Goal: Information Seeking & Learning: Learn about a topic

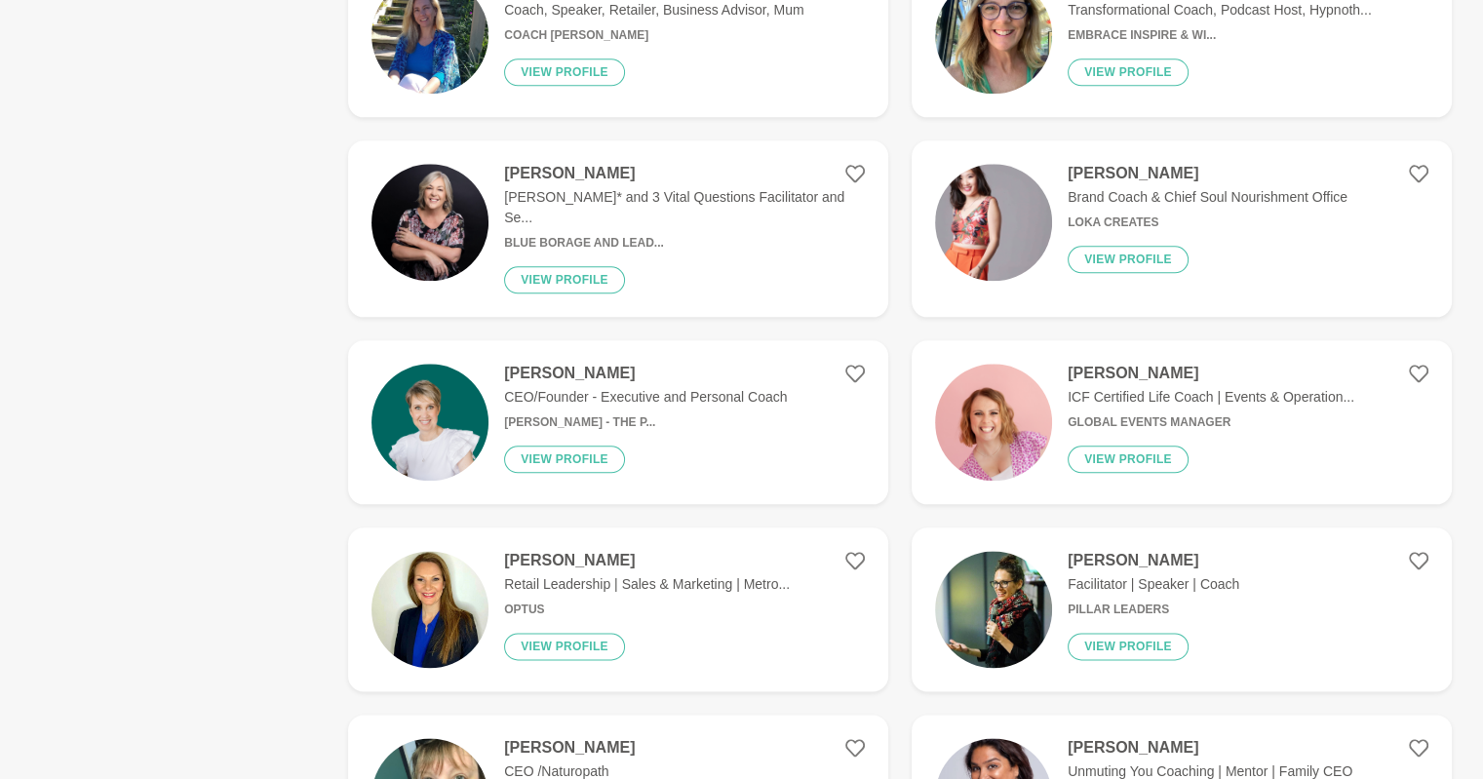
scroll to position [2251, 0]
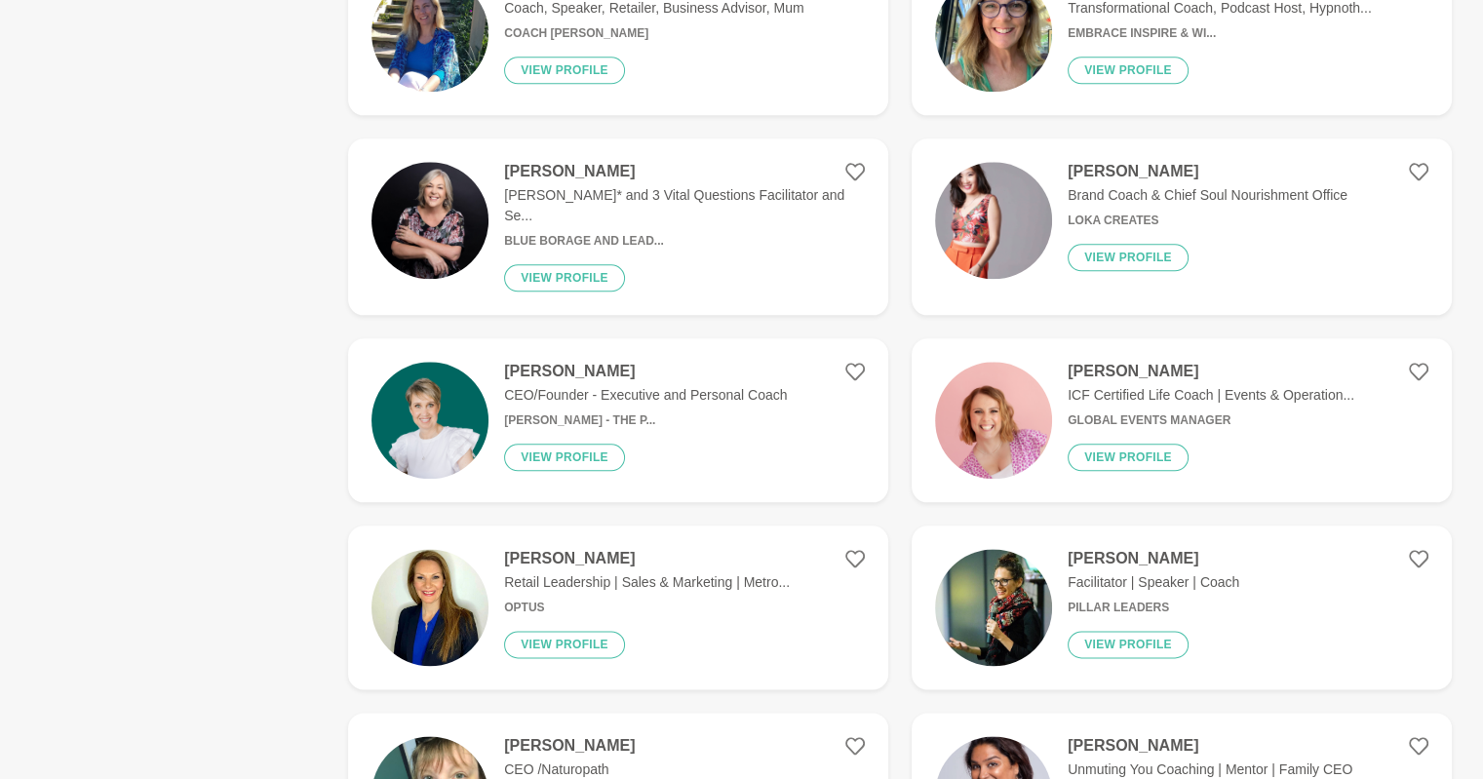
click at [1124, 549] on h4 "[PERSON_NAME]" at bounding box center [1154, 559] width 172 height 20
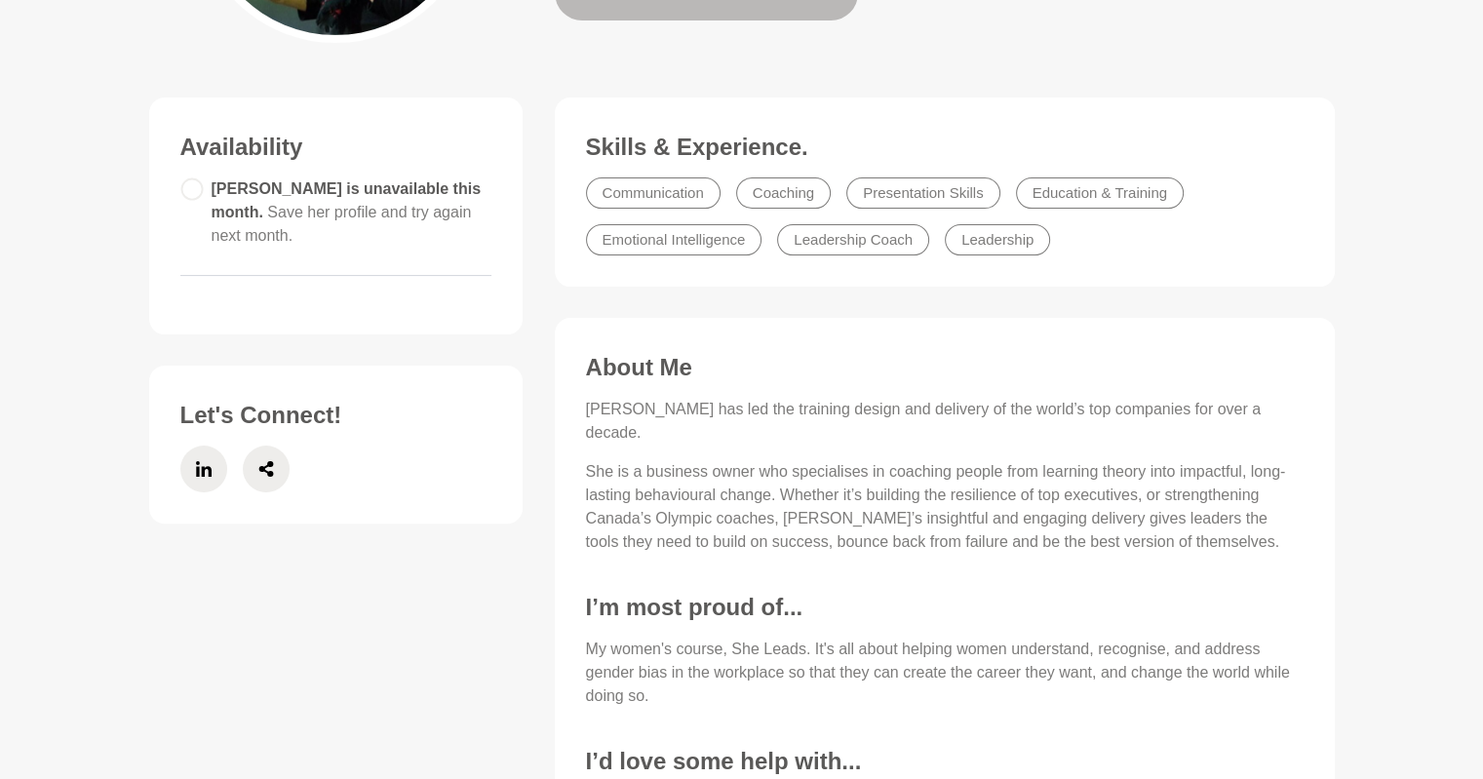
scroll to position [430, 0]
drag, startPoint x: 697, startPoint y: 409, endPoint x: 583, endPoint y: 401, distance: 114.4
click at [583, 401] on div "About Me [PERSON_NAME] has led the training design and delivery of the world’s …" at bounding box center [944, 593] width 741 height 482
copy p "[PERSON_NAME]"
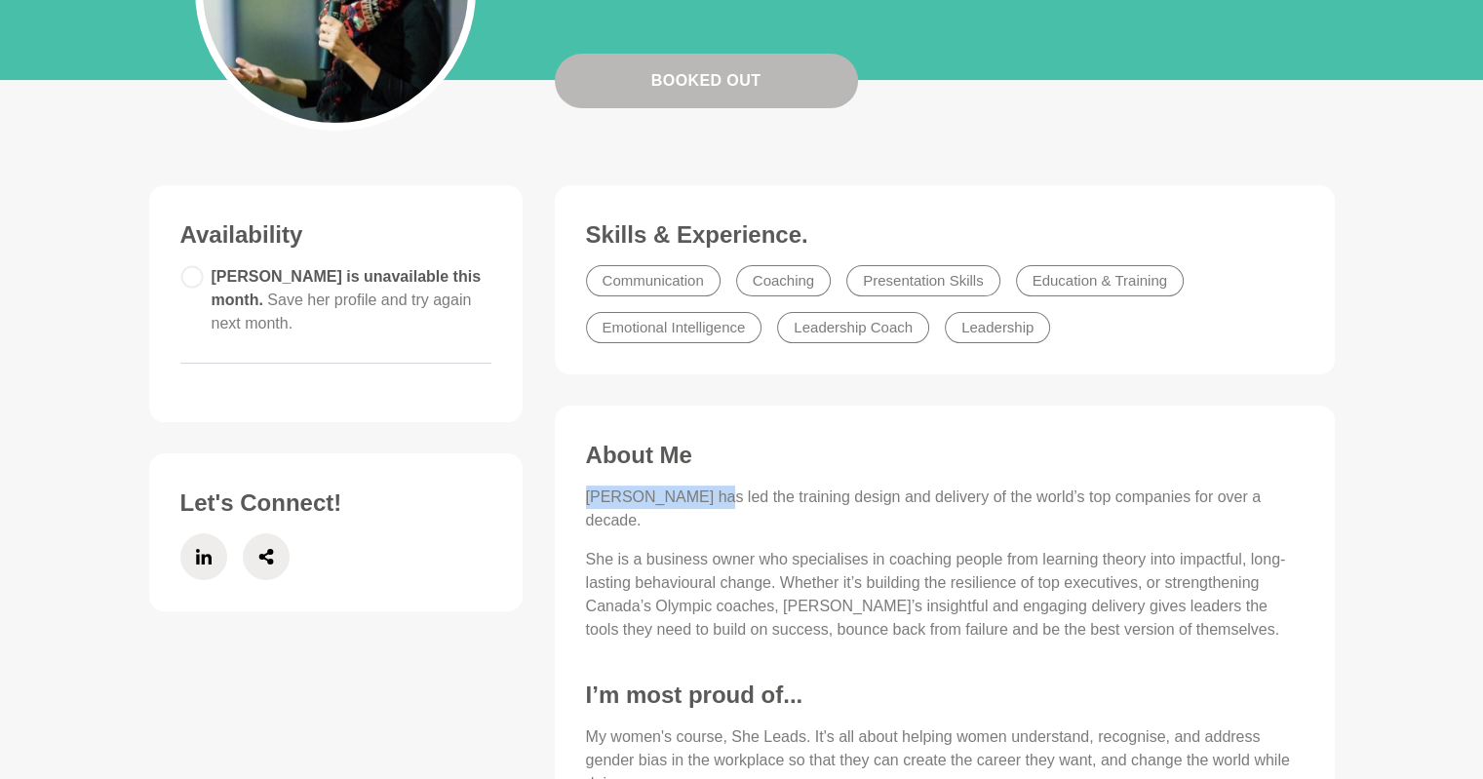
scroll to position [587, 0]
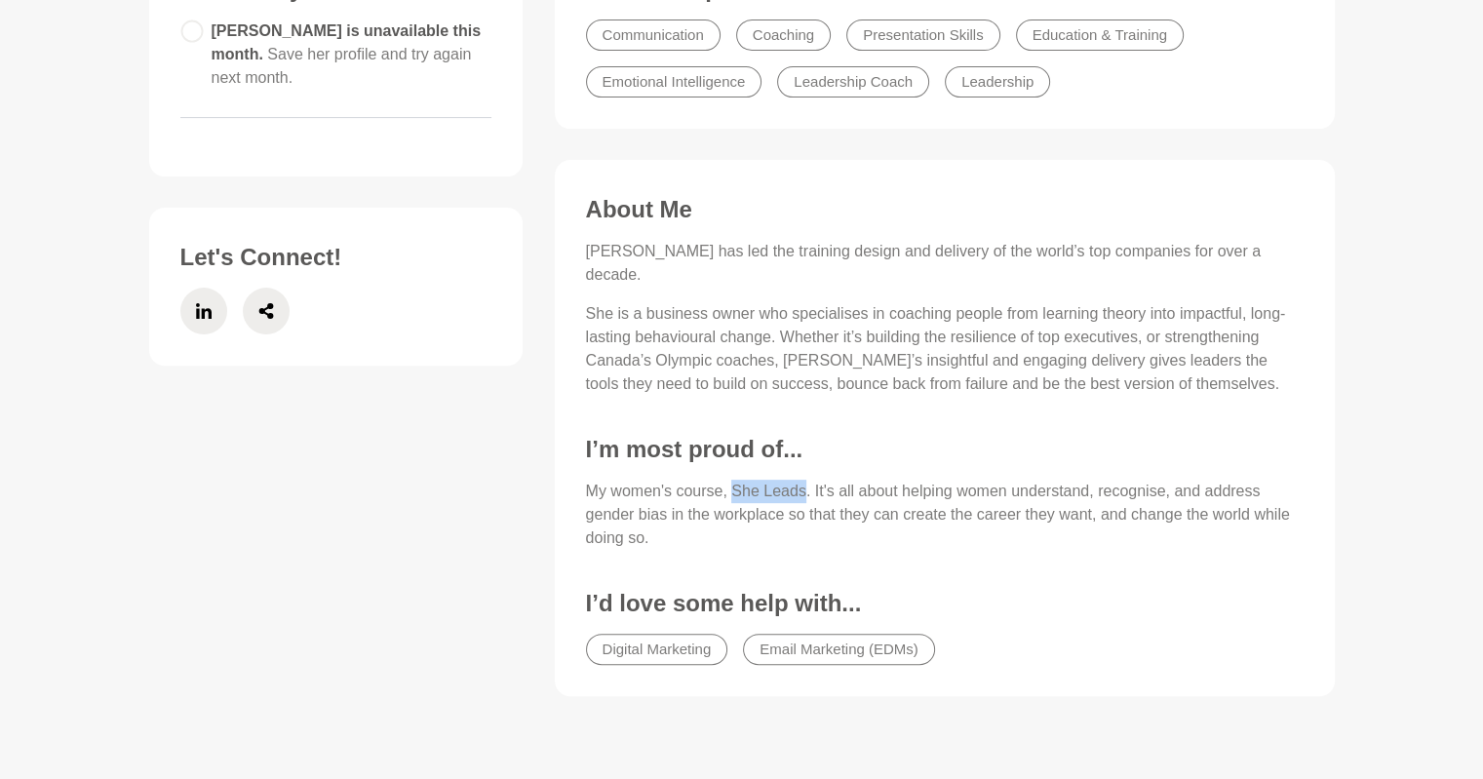
drag, startPoint x: 733, startPoint y: 465, endPoint x: 804, endPoint y: 466, distance: 70.2
click at [804, 480] on p "My women's course, She Leads. It's all about helping women understand, recognis…" at bounding box center [945, 515] width 718 height 70
copy p "She Leads"
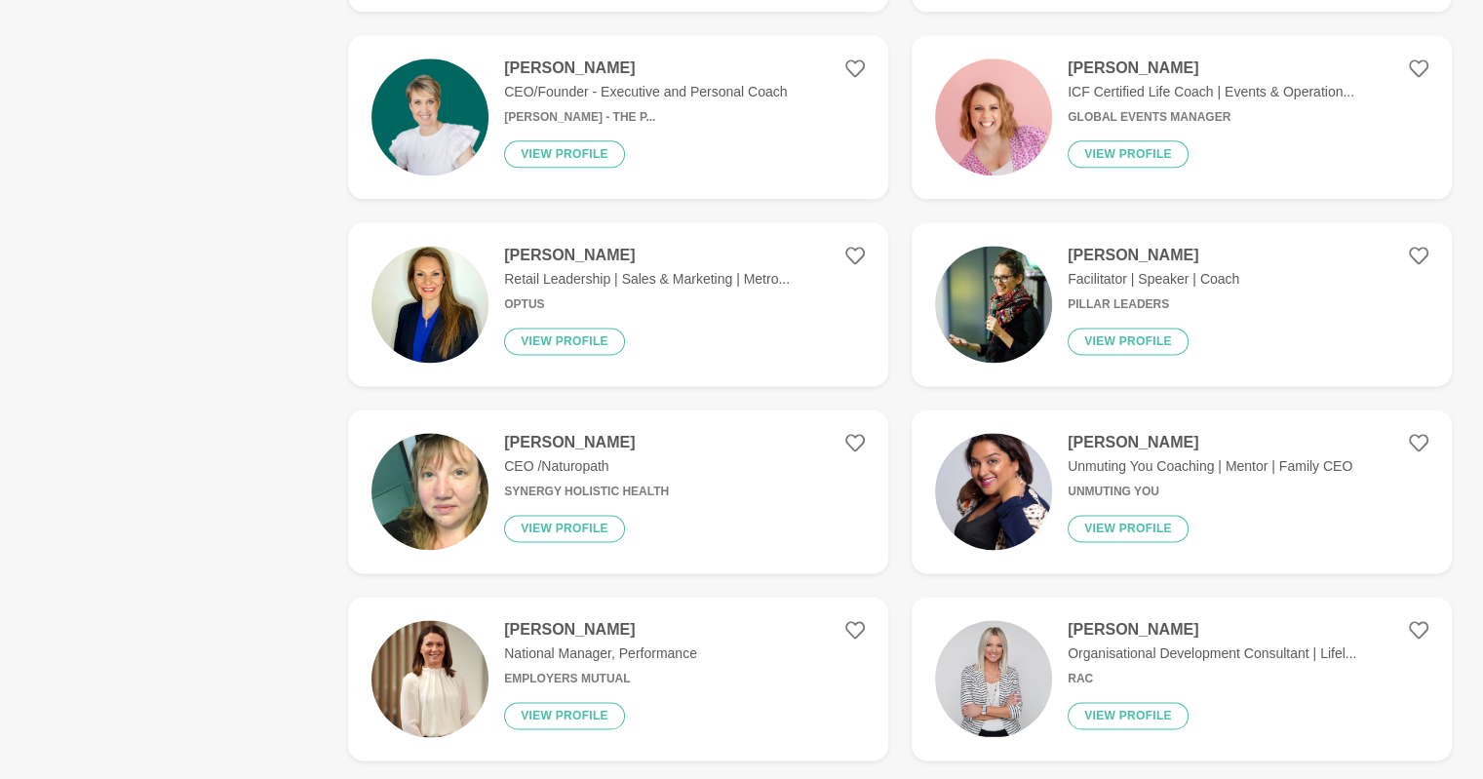
scroll to position [2555, 0]
click at [1160, 432] on div "[PERSON_NAME] Unmuting You Coaching | Mentor | Family CEO Unmuting You View pro…" at bounding box center [1202, 490] width 300 height 117
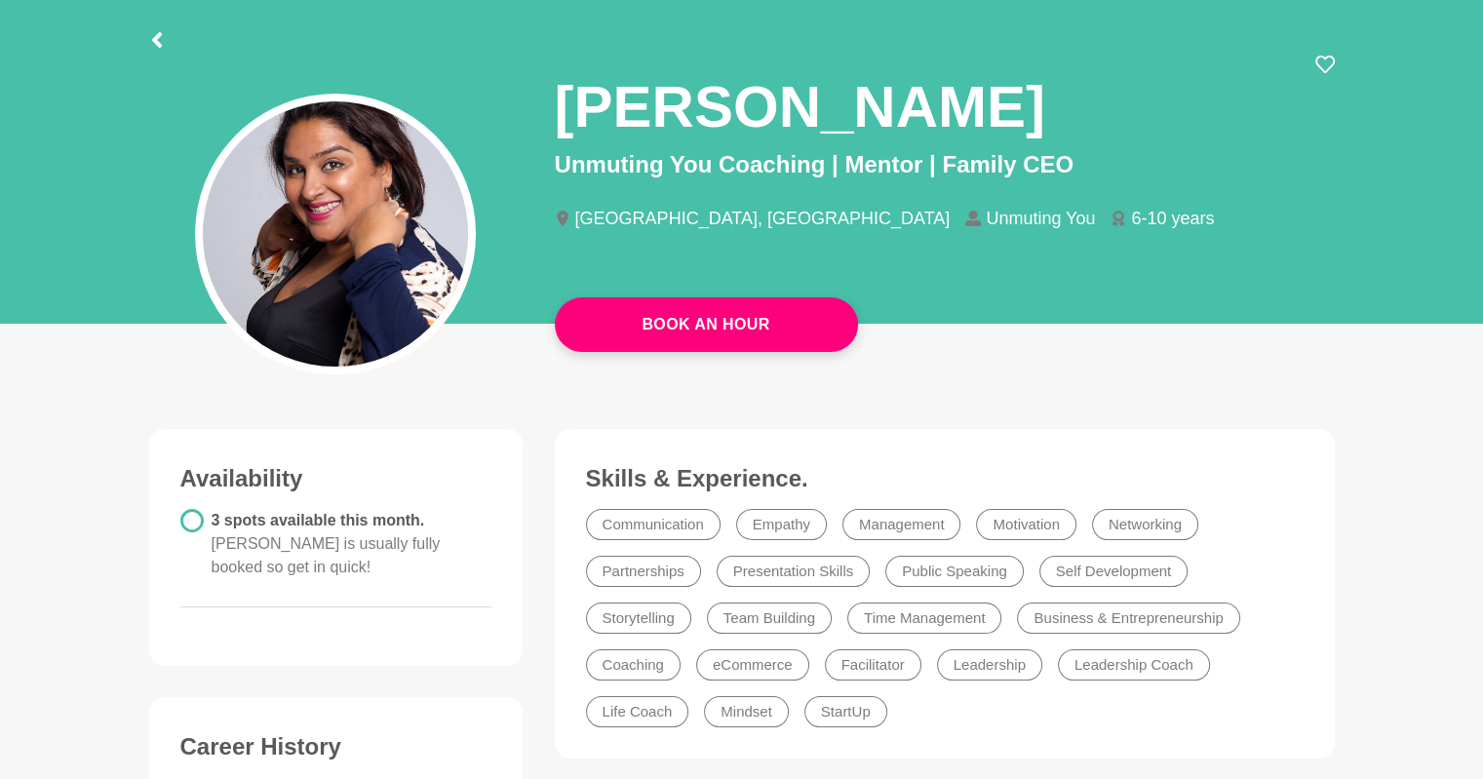
scroll to position [98, 0]
drag, startPoint x: 815, startPoint y: 163, endPoint x: 553, endPoint y: 150, distance: 262.7
click at [553, 150] on div "[PERSON_NAME] Unmuting You Coaching | Mentor | Family CEO [GEOGRAPHIC_DATA], [G…" at bounding box center [944, 159] width 811 height 208
copy p "Unmuting You Coachin"
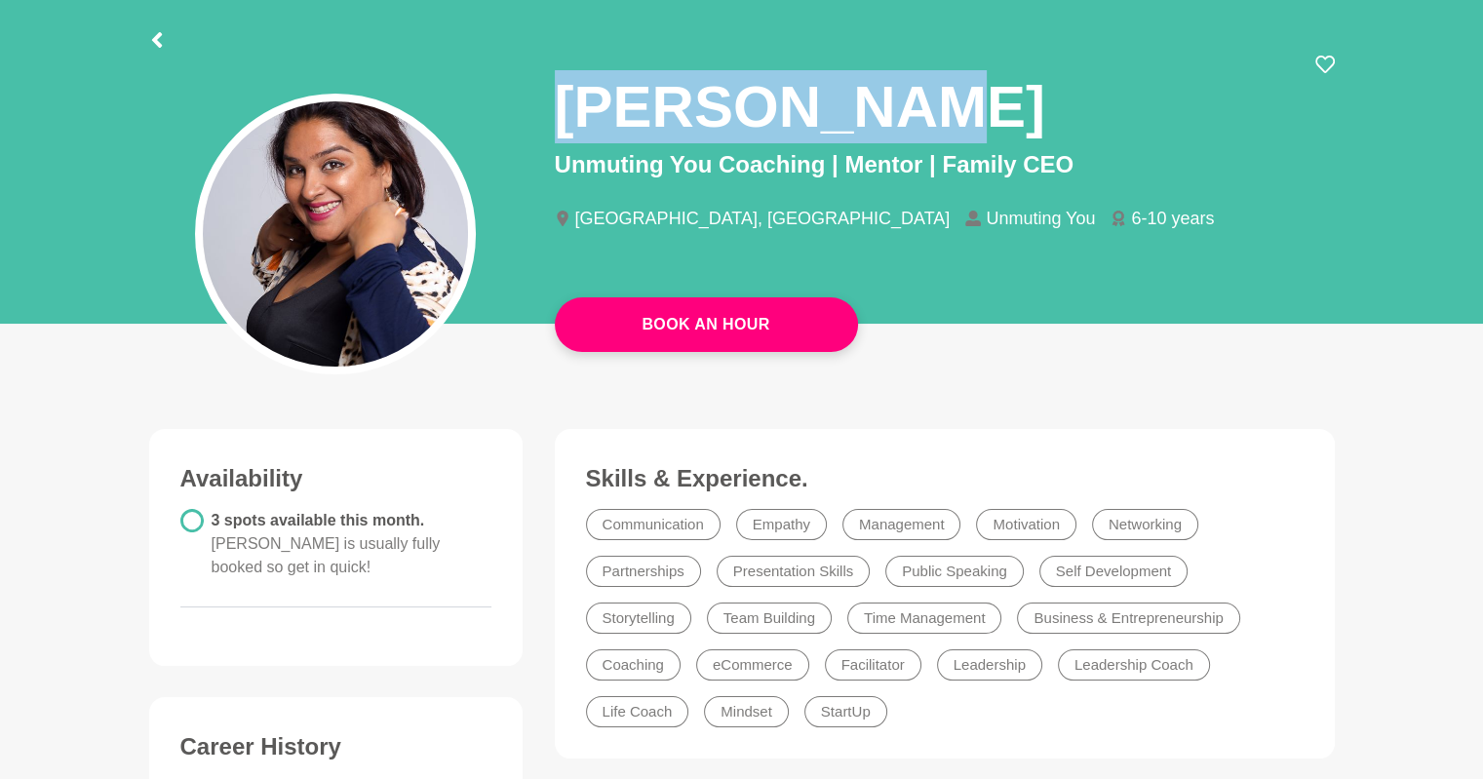
drag, startPoint x: 906, startPoint y: 106, endPoint x: 564, endPoint y: 97, distance: 342.5
click at [564, 97] on div "[PERSON_NAME]" at bounding box center [945, 101] width 780 height 93
copy h1 "[PERSON_NAME]"
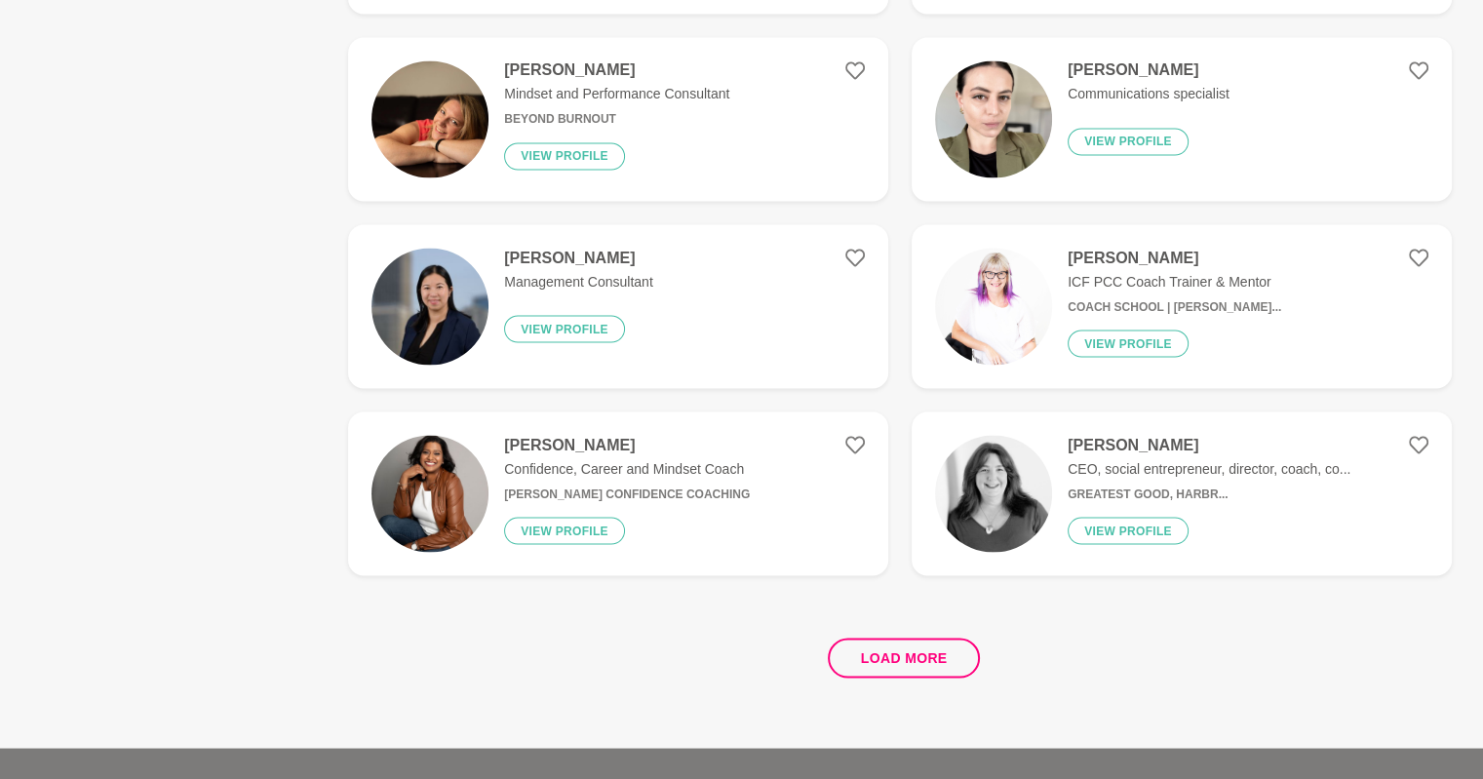
scroll to position [3502, 0]
click at [869, 637] on button "Load more" at bounding box center [904, 657] width 153 height 40
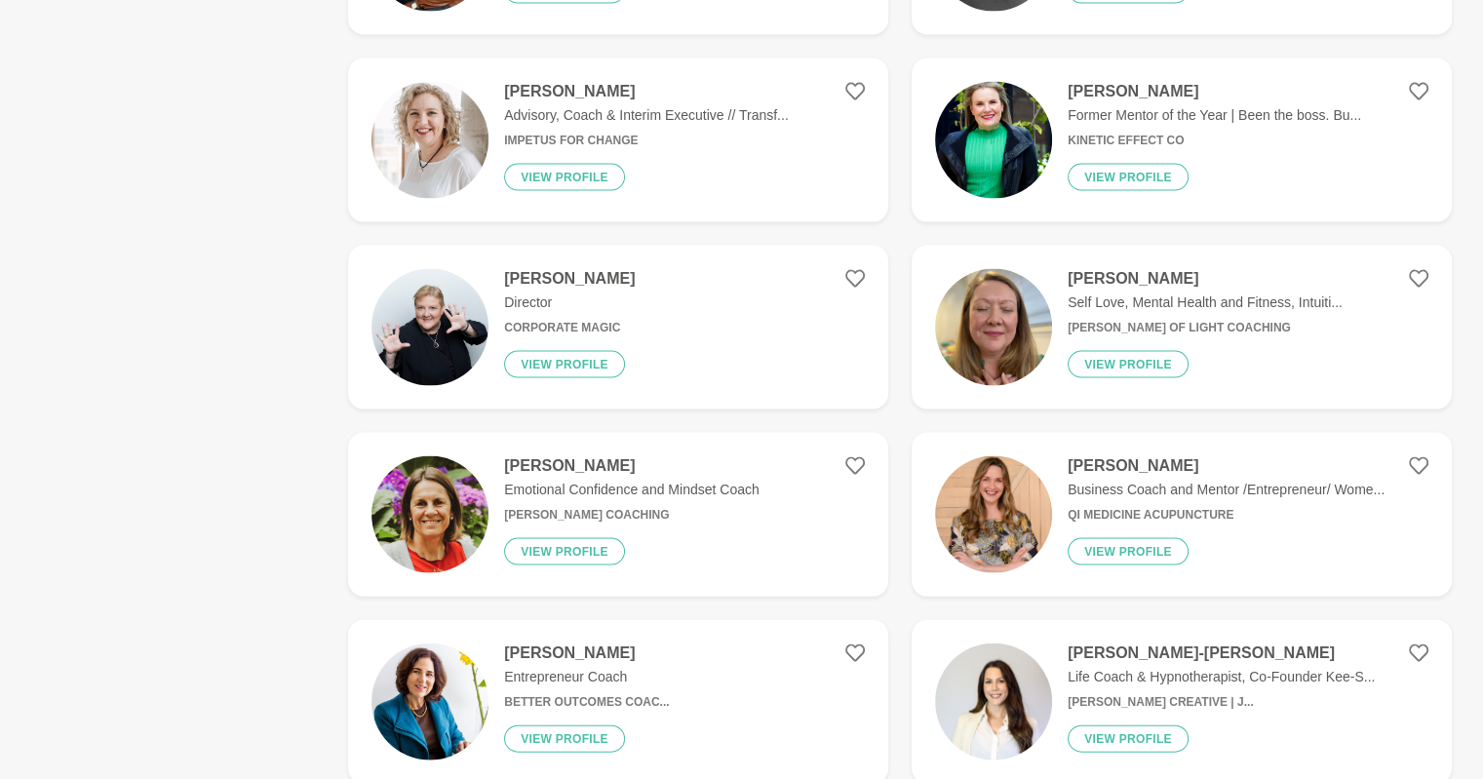
scroll to position [4042, 0]
click at [632, 480] on p "Emotional Confidence and Mindset Coach" at bounding box center [632, 490] width 256 height 20
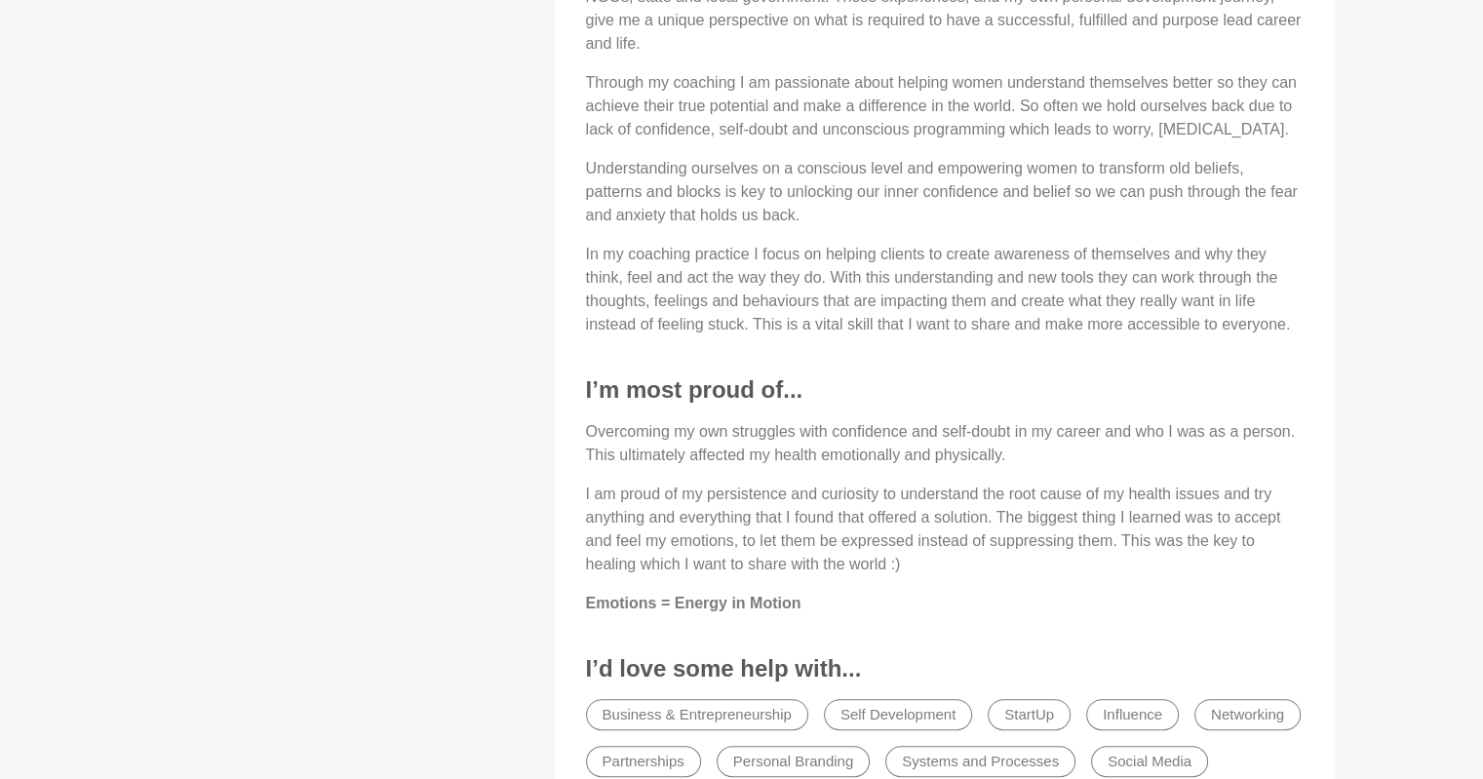
scroll to position [983, 0]
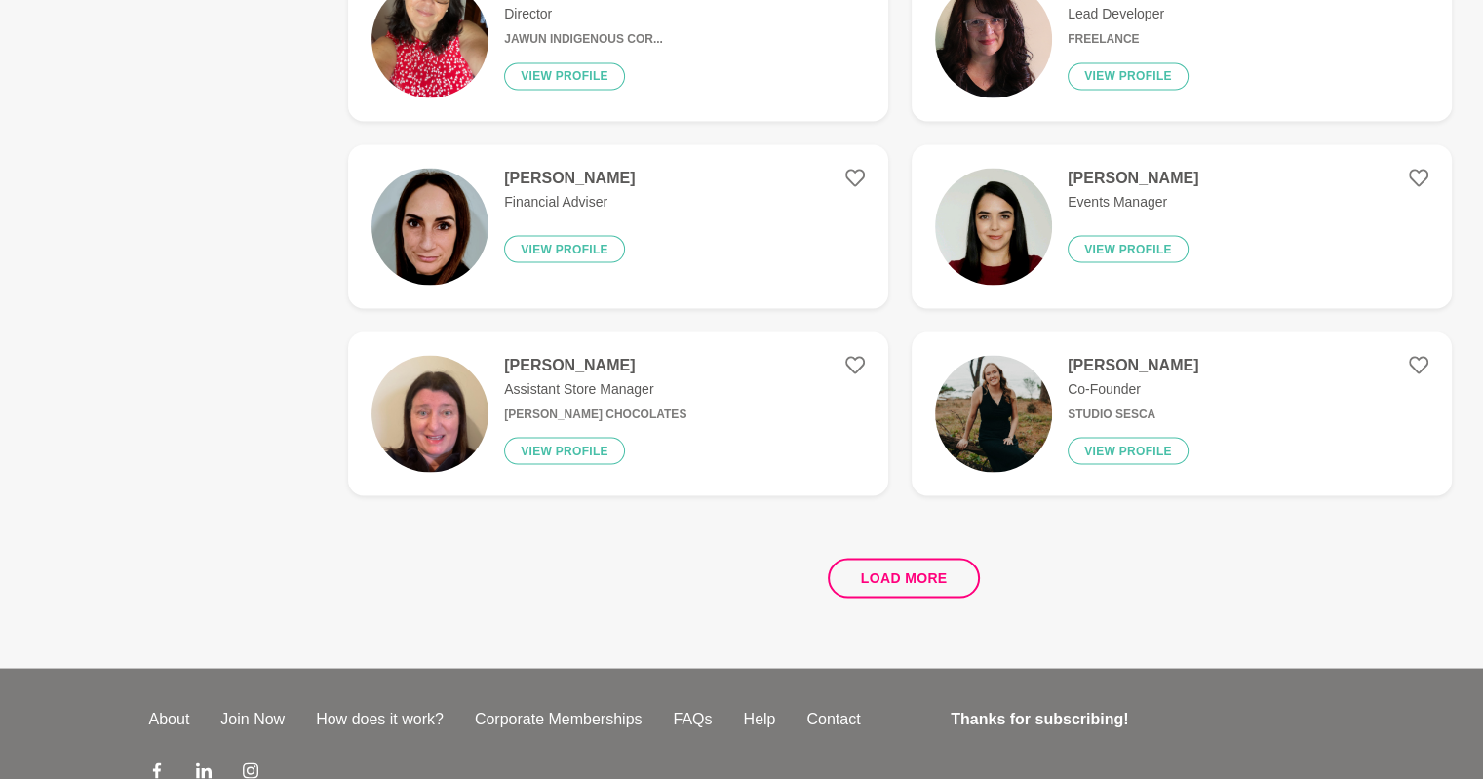
scroll to position [3546, 0]
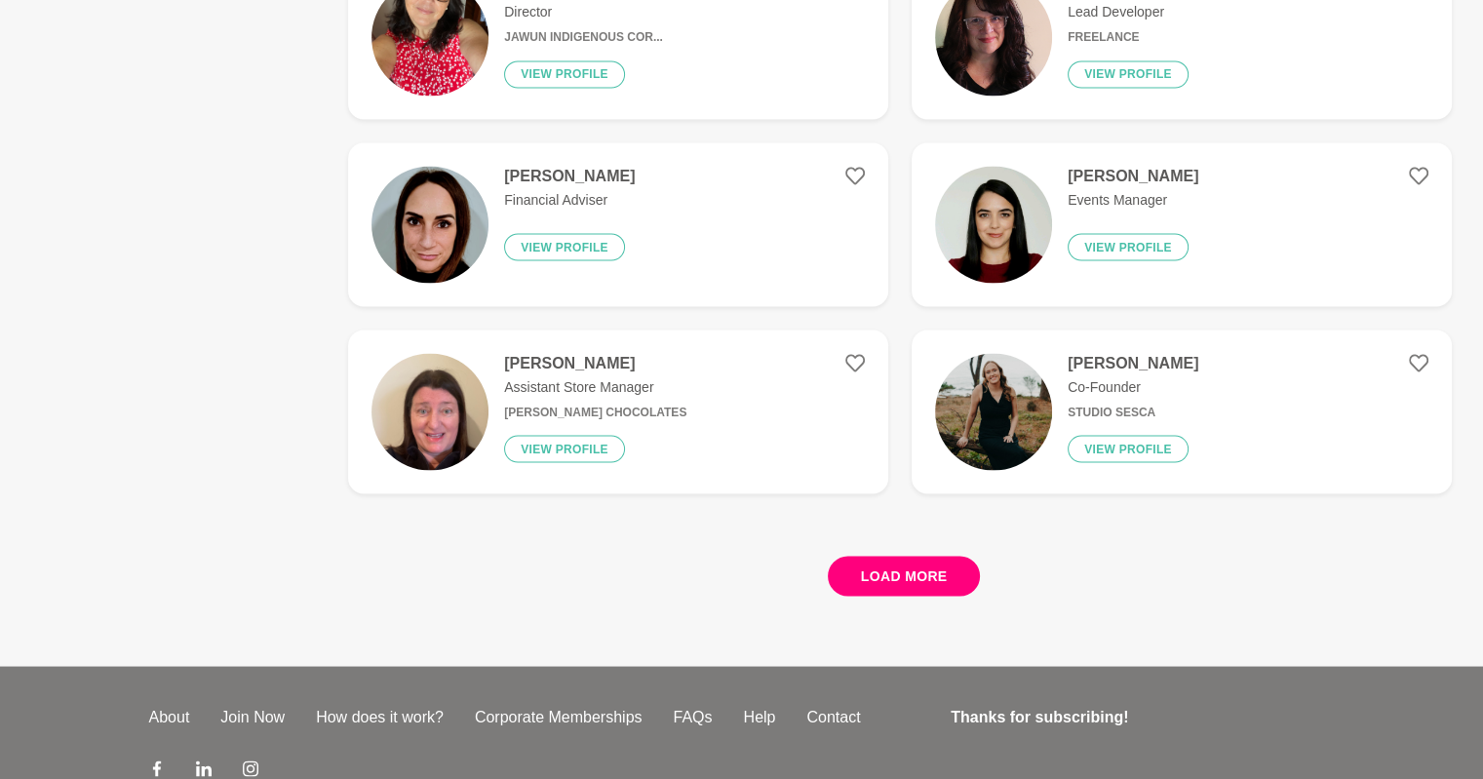
click at [885, 582] on button "Load more" at bounding box center [904, 576] width 153 height 40
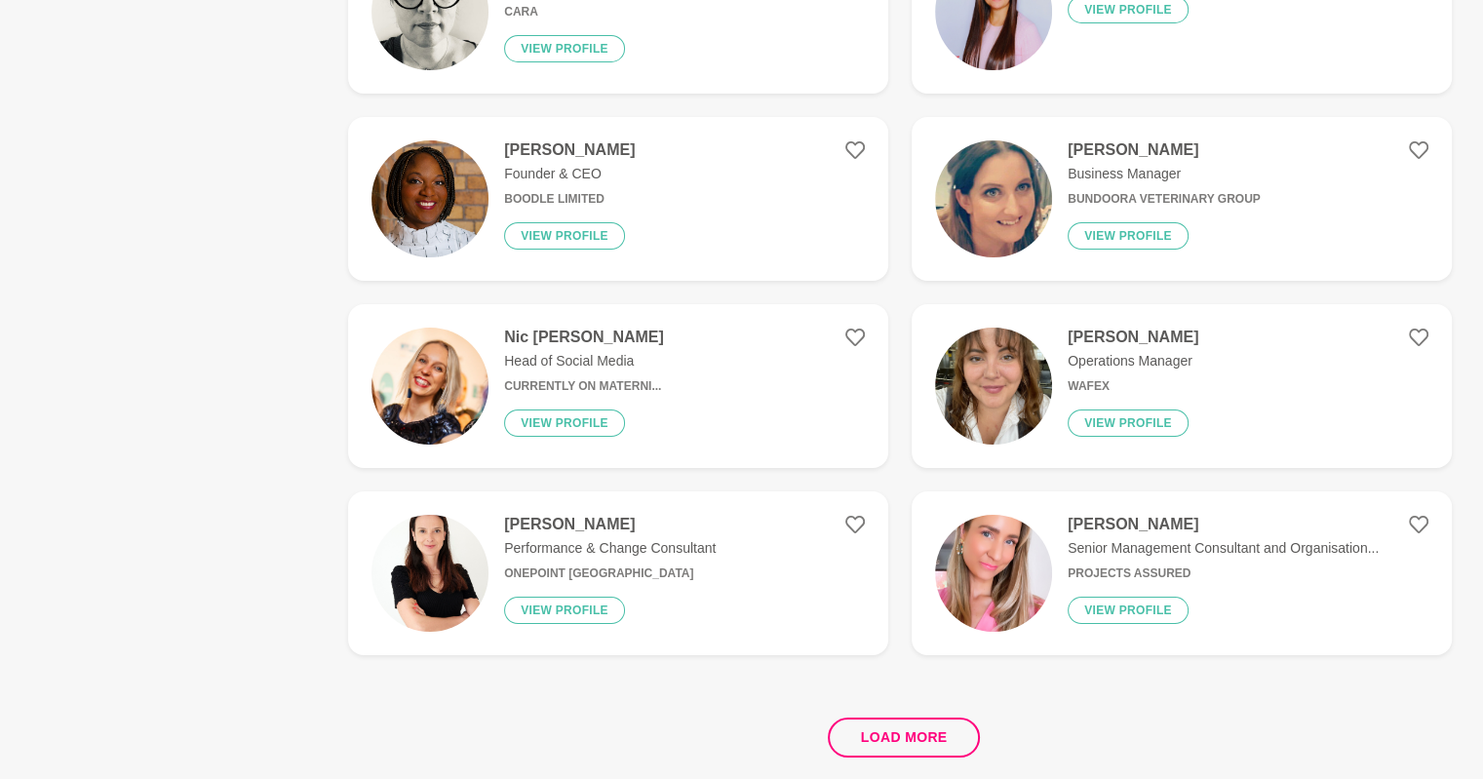
scroll to position [7130, 0]
click at [887, 733] on button "Load more" at bounding box center [904, 737] width 153 height 40
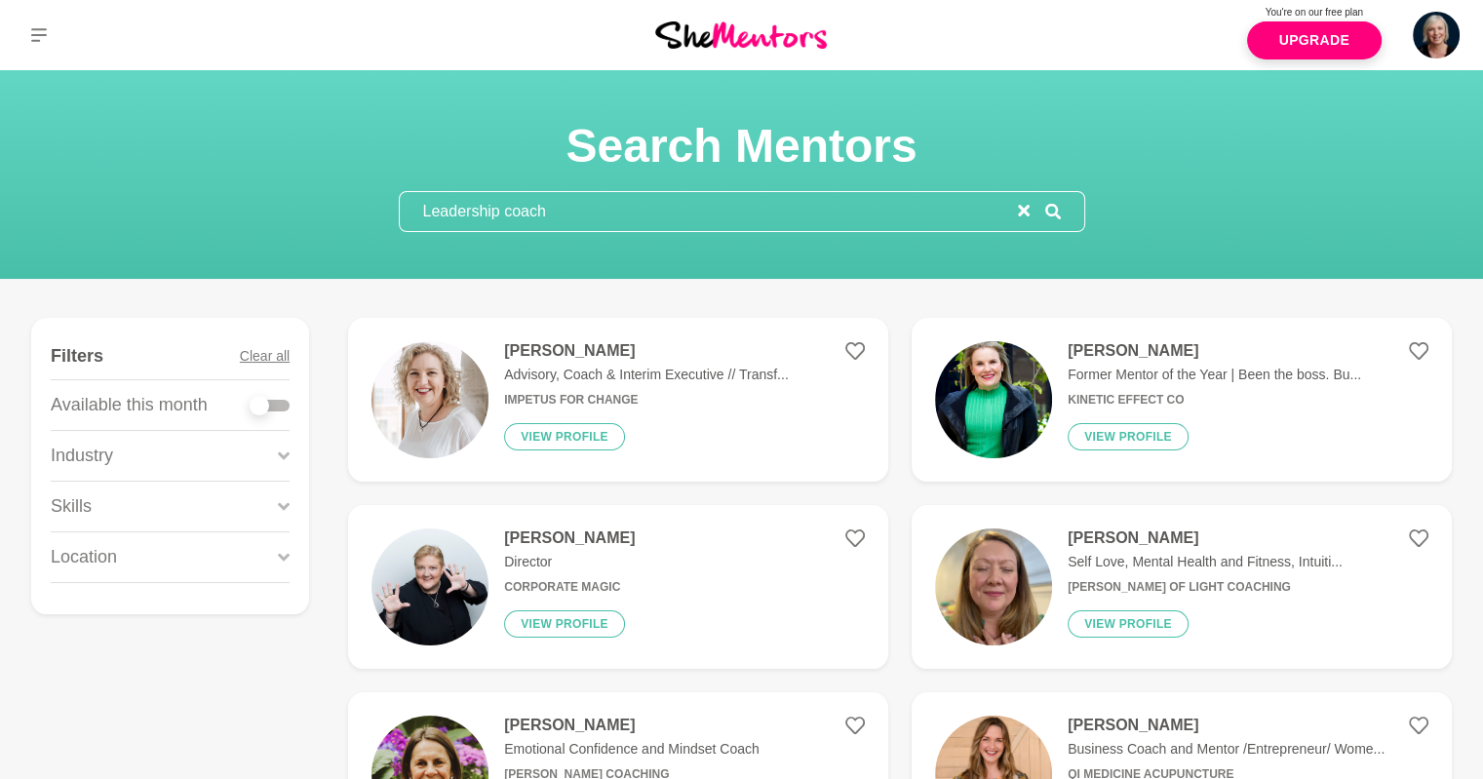
drag, startPoint x: 554, startPoint y: 213, endPoint x: 425, endPoint y: 190, distance: 130.7
click at [425, 191] on div "Leadership coach" at bounding box center [742, 211] width 687 height 41
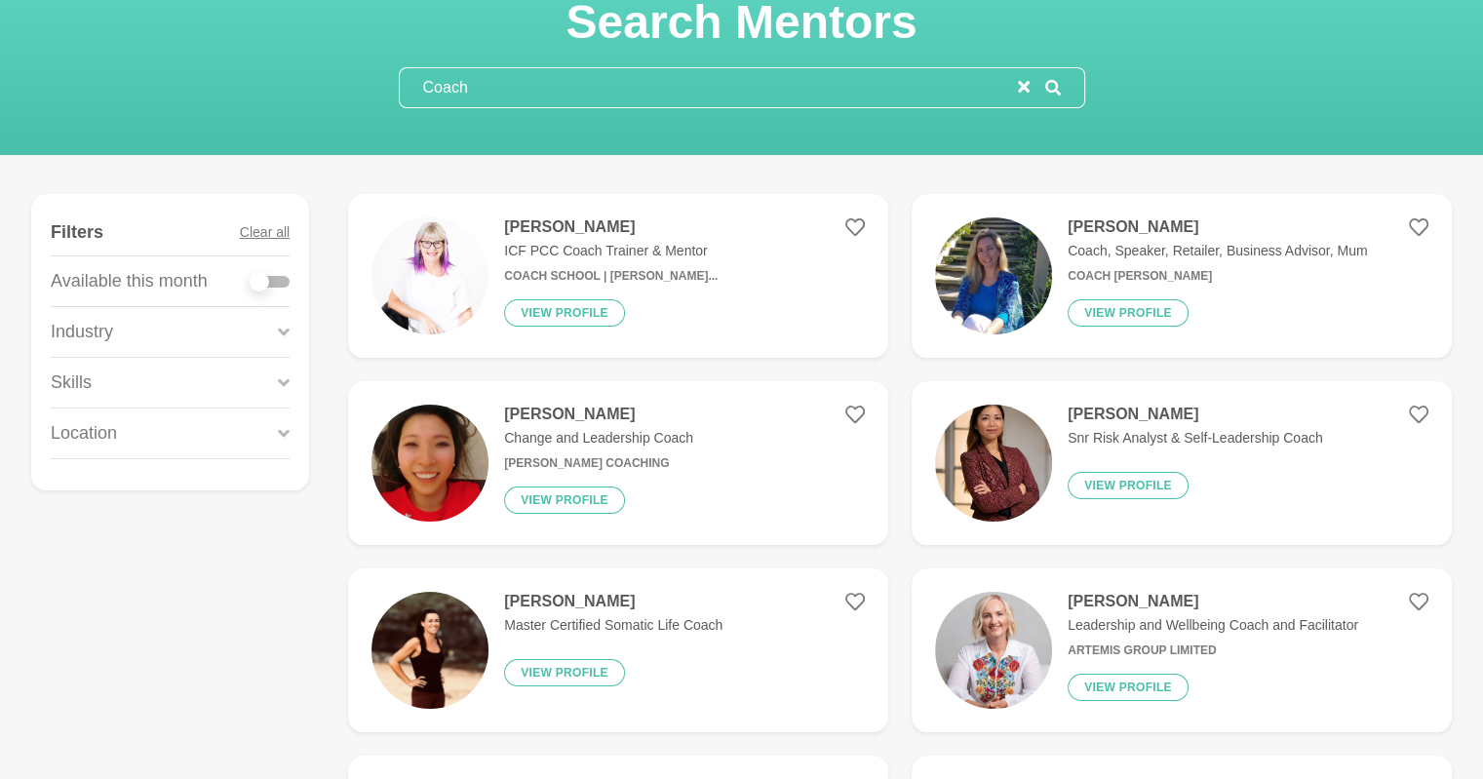
scroll to position [125, 0]
type input "Coach"
click at [539, 433] on p "Change and Leadership Coach" at bounding box center [598, 437] width 189 height 20
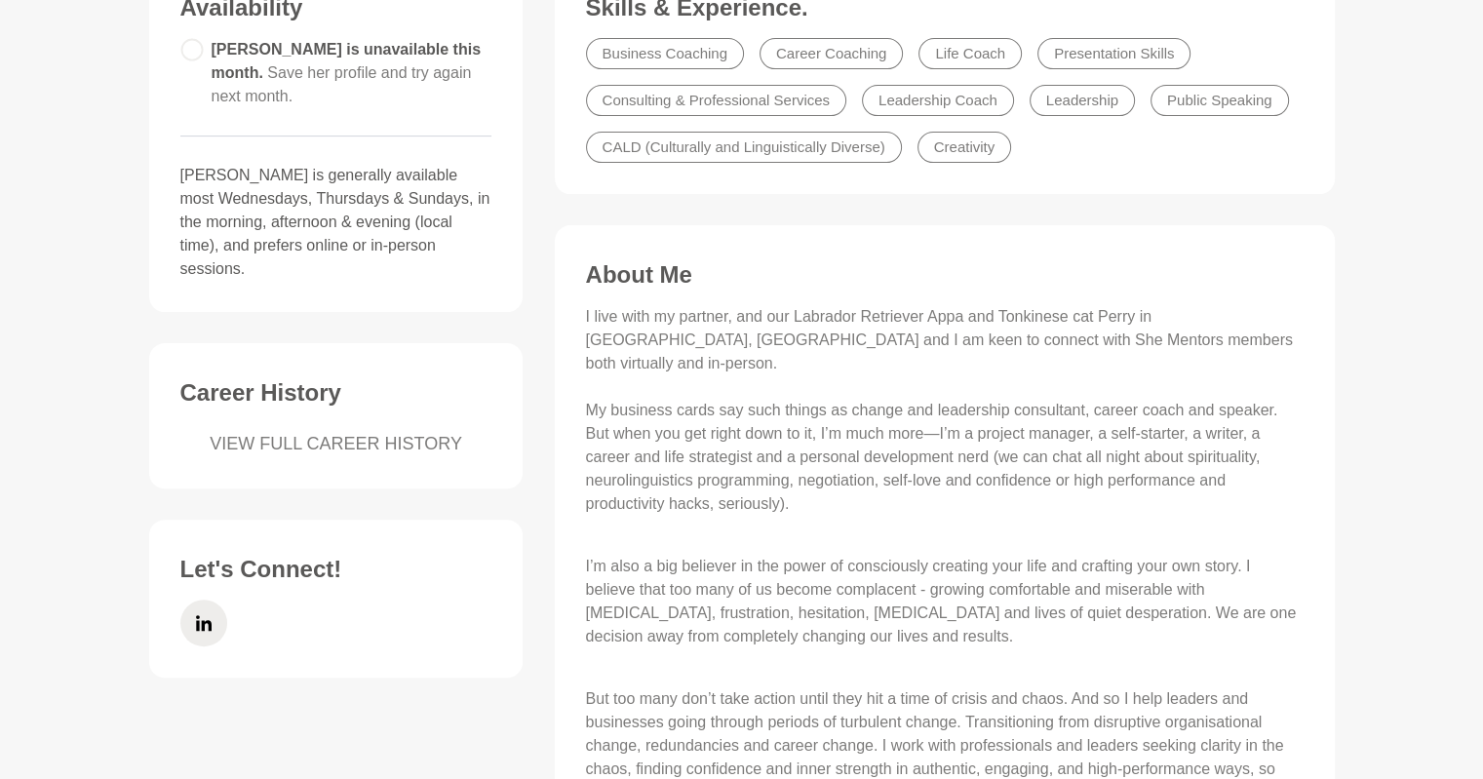
scroll to position [570, 0]
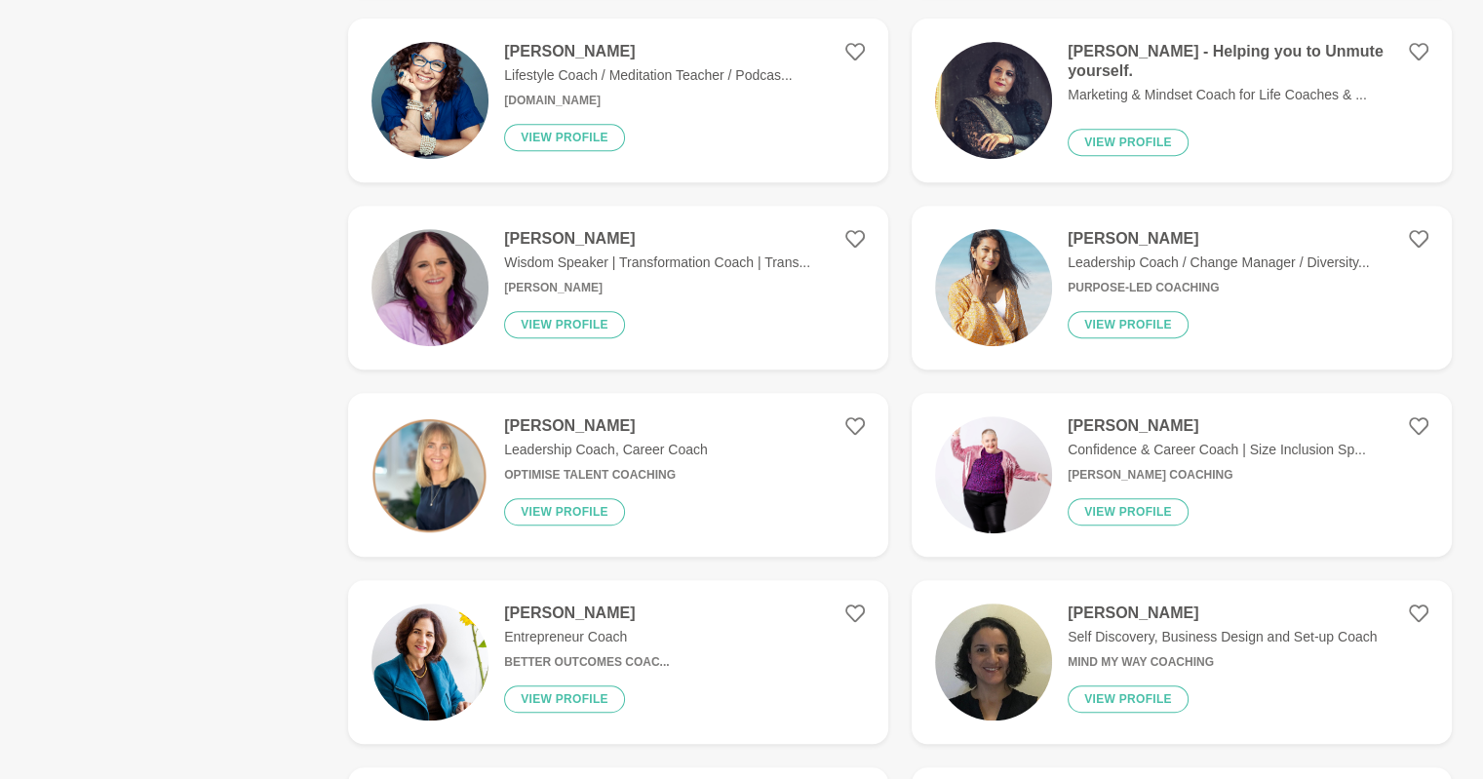
scroll to position [862, 0]
click at [1108, 435] on div "[PERSON_NAME] Confidence & Career Coach | Size Inclusion Sp... [PERSON_NAME] Co…" at bounding box center [1209, 473] width 314 height 117
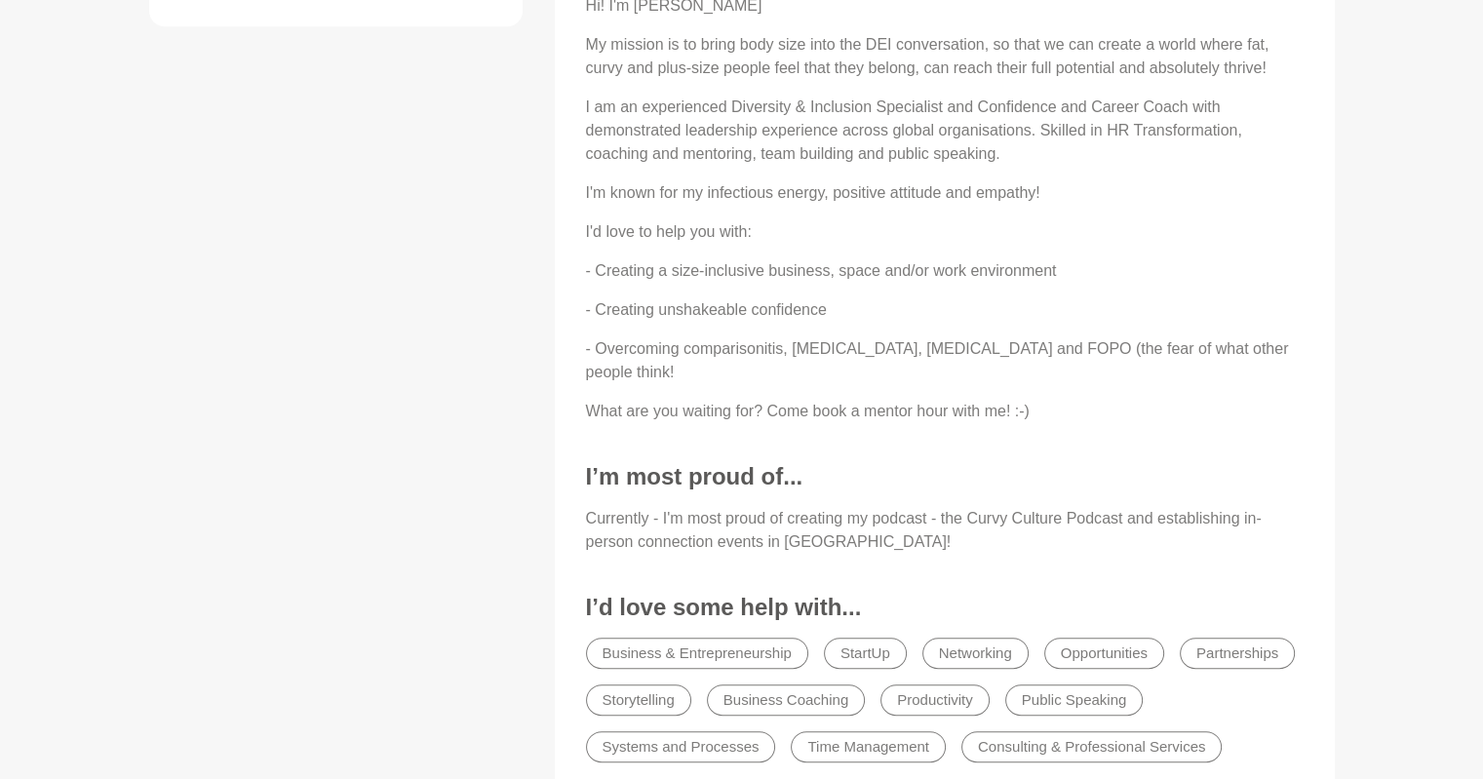
scroll to position [928, 0]
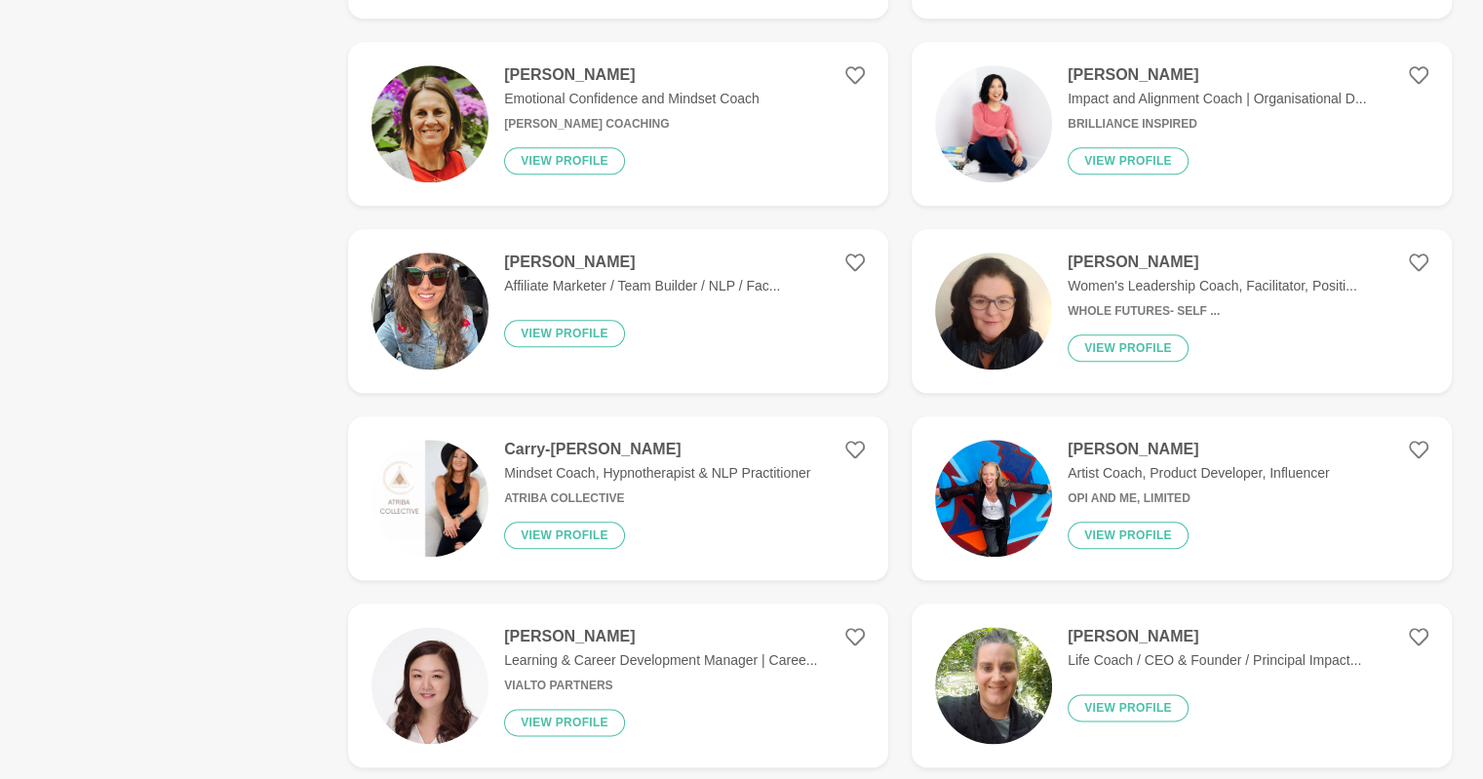
scroll to position [2161, 0]
click at [561, 635] on div "[PERSON_NAME] Learning & Career Development Manager | Caree... Vialto Partners …" at bounding box center [653, 685] width 329 height 117
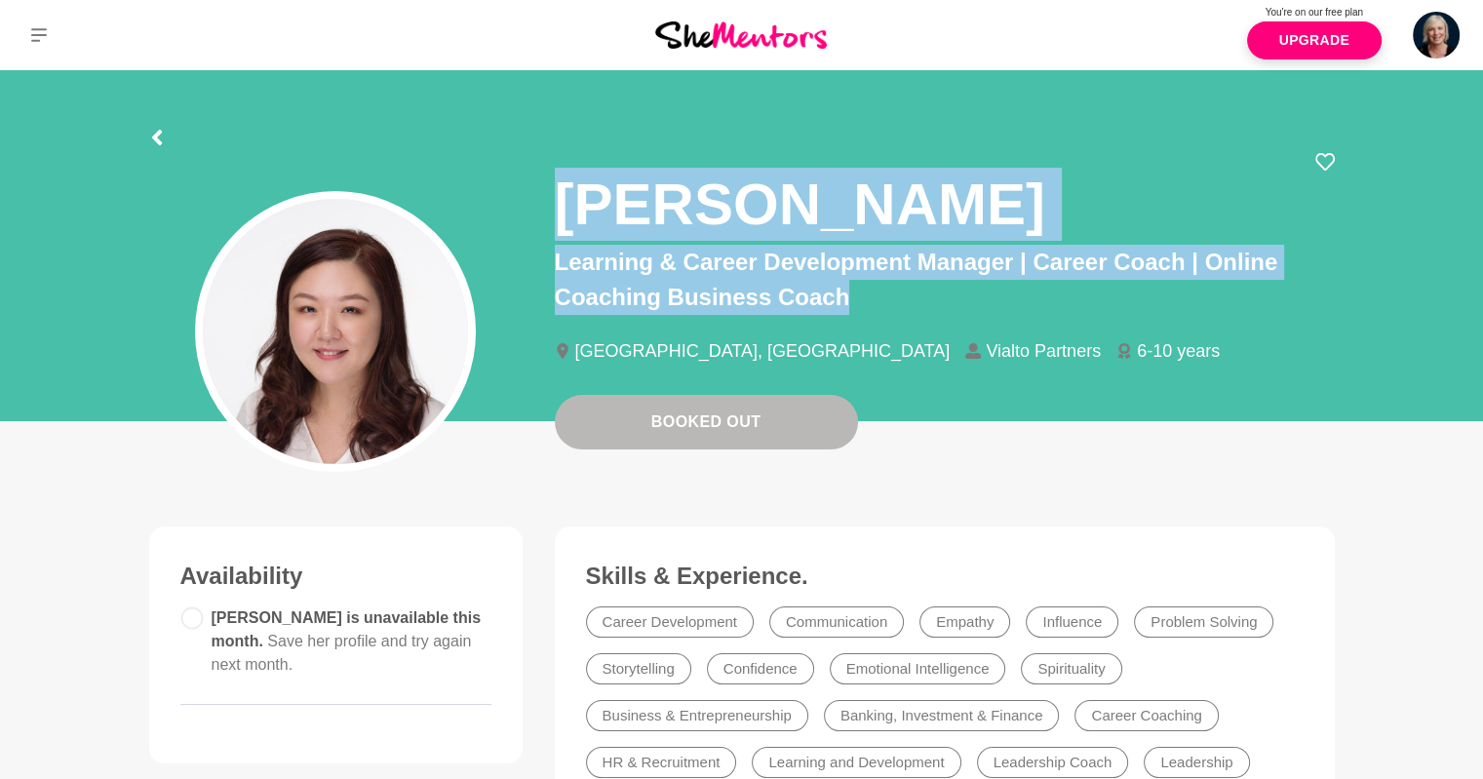
drag, startPoint x: 852, startPoint y: 299, endPoint x: 532, endPoint y: 120, distance: 367.6
click at [543, 186] on div "[PERSON_NAME] Learning & Career Development Manager | Career Coach | Online Coa…" at bounding box center [944, 273] width 811 height 243
copy div "[PERSON_NAME] Learning & Career Development Manager | Career Coach | Online Coa…"
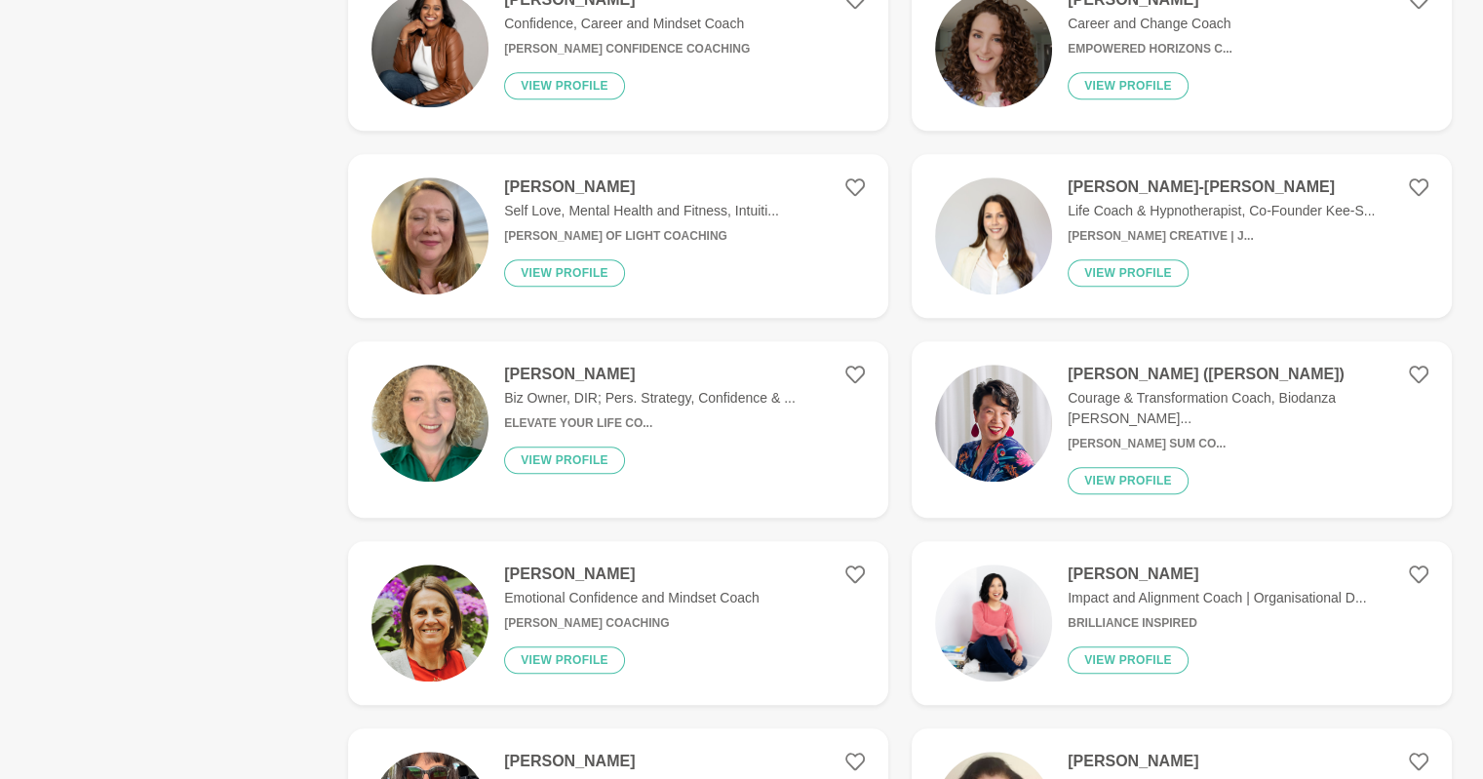
scroll to position [1665, 0]
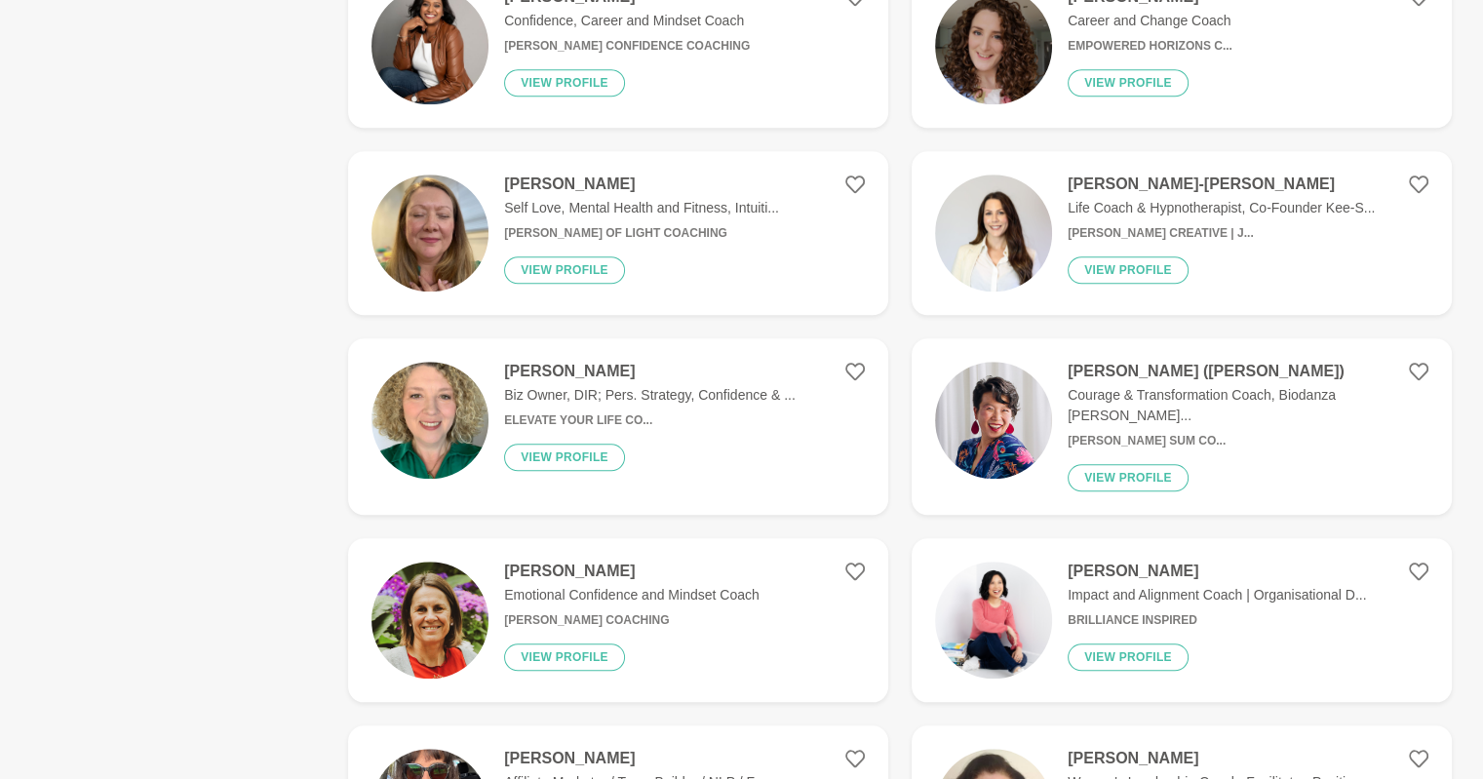
click at [1261, 389] on p "Courage & Transformation Coach, Biodanza [PERSON_NAME]..." at bounding box center [1248, 405] width 361 height 41
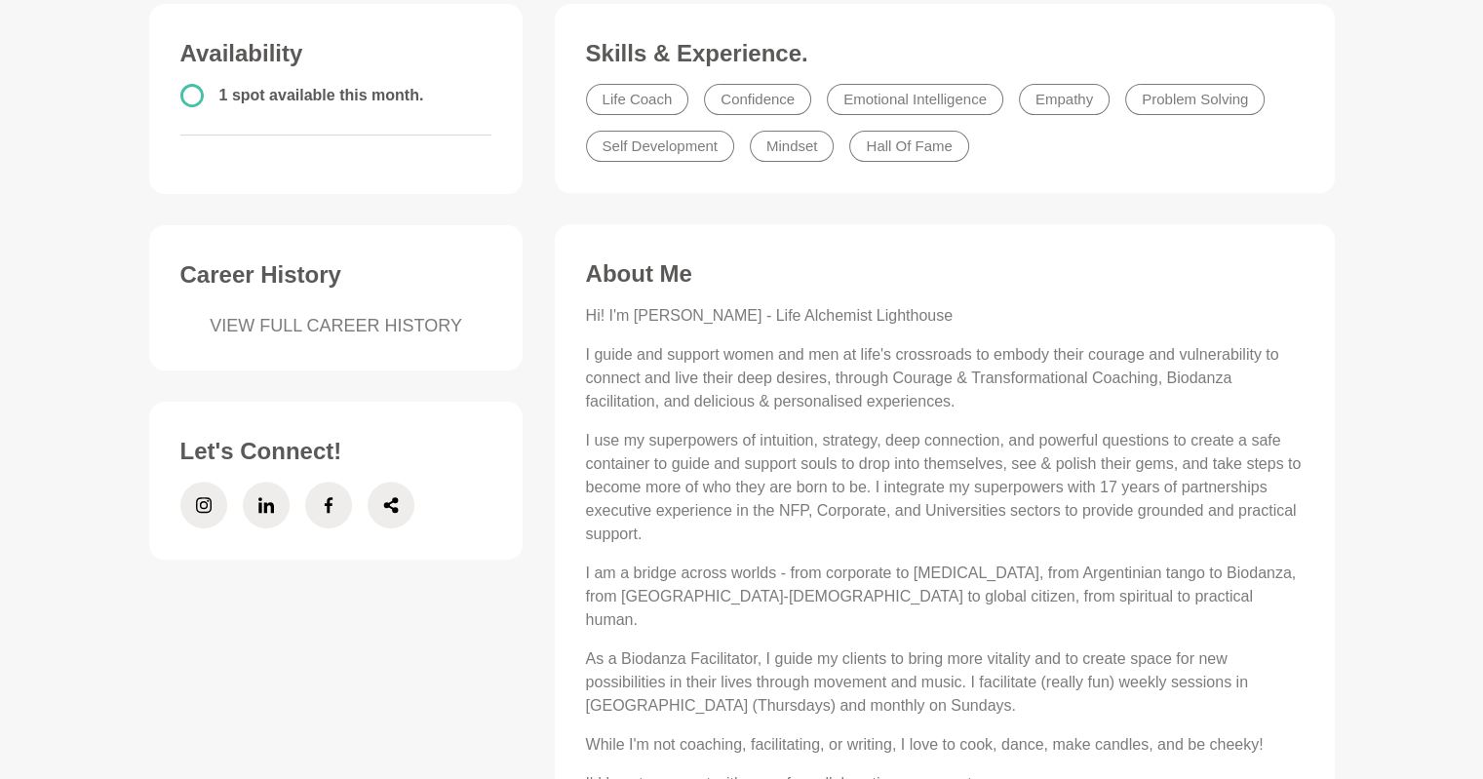
scroll to position [527, 0]
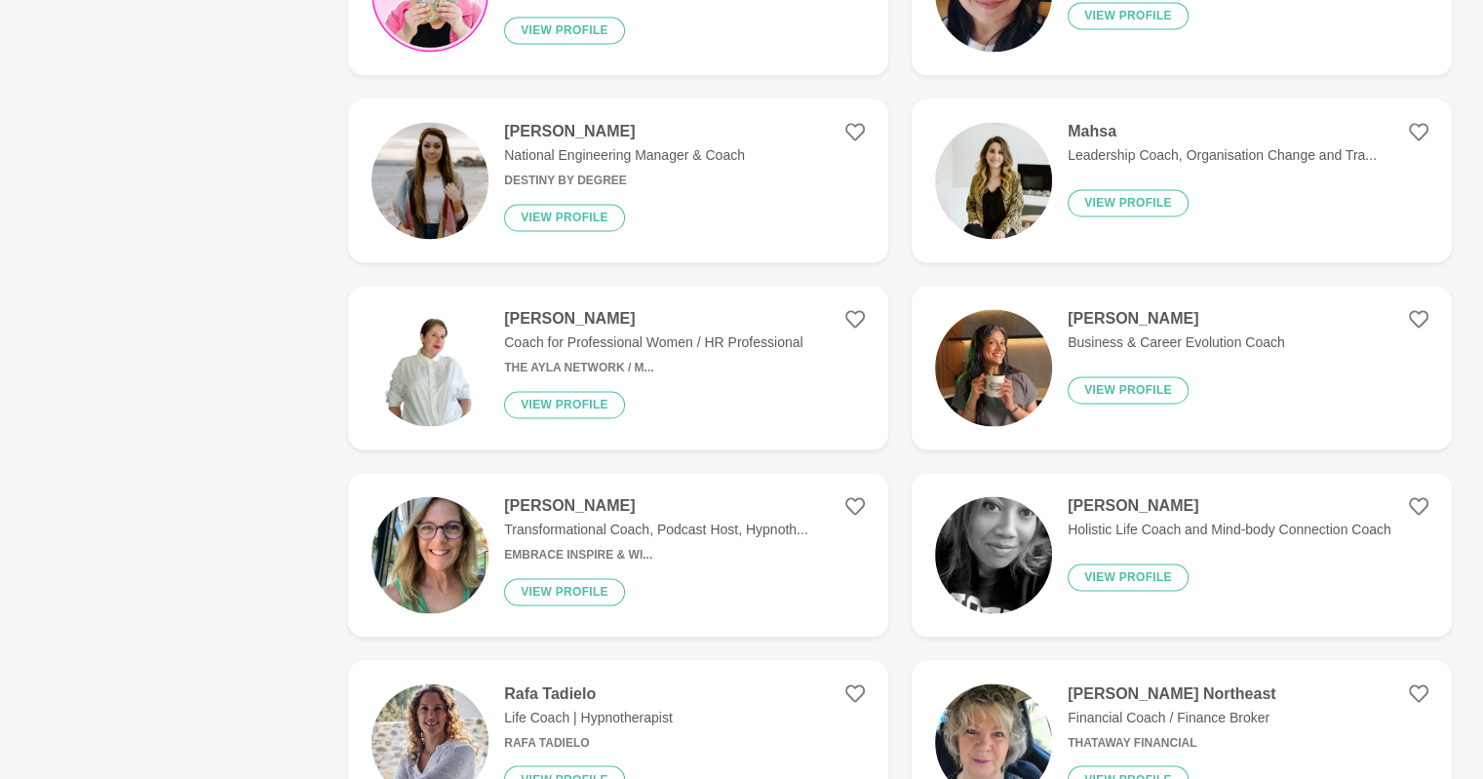
scroll to position [3043, 0]
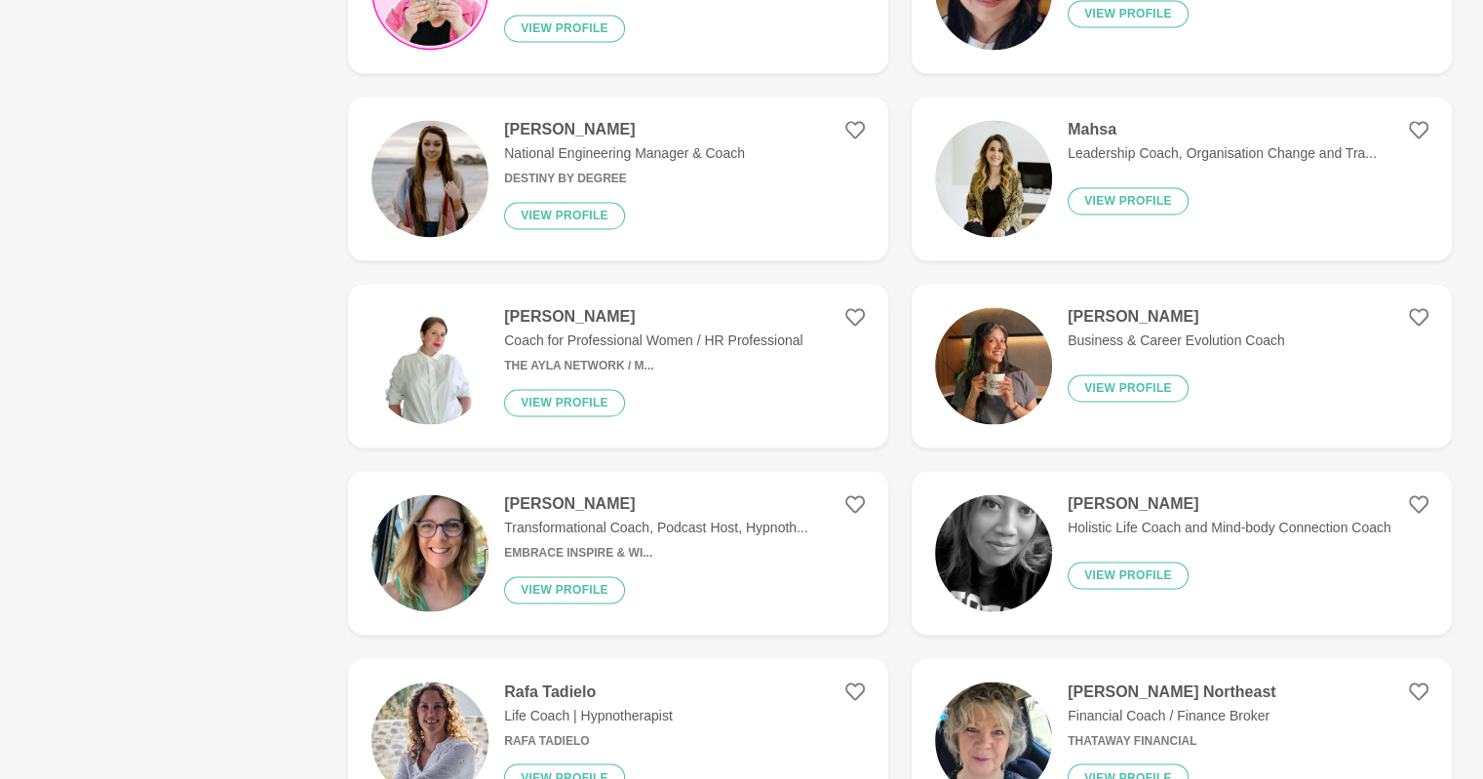
click at [722, 334] on p "Coach for Professional Women / HR Professional" at bounding box center [653, 341] width 298 height 20
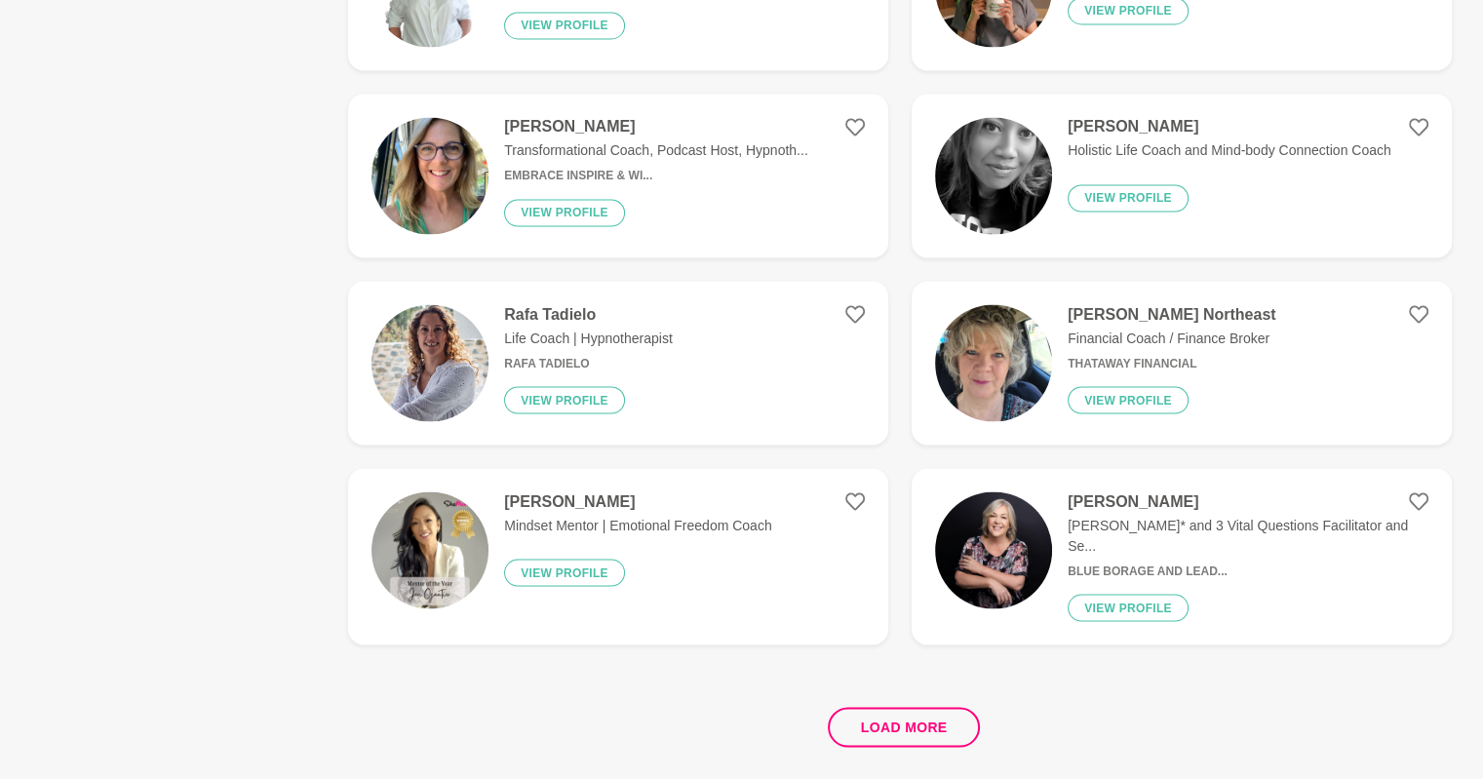
scroll to position [3421, 0]
click at [1136, 514] on p "[PERSON_NAME]* and 3 Vital Questions Facilitator and Se..." at bounding box center [1248, 534] width 361 height 41
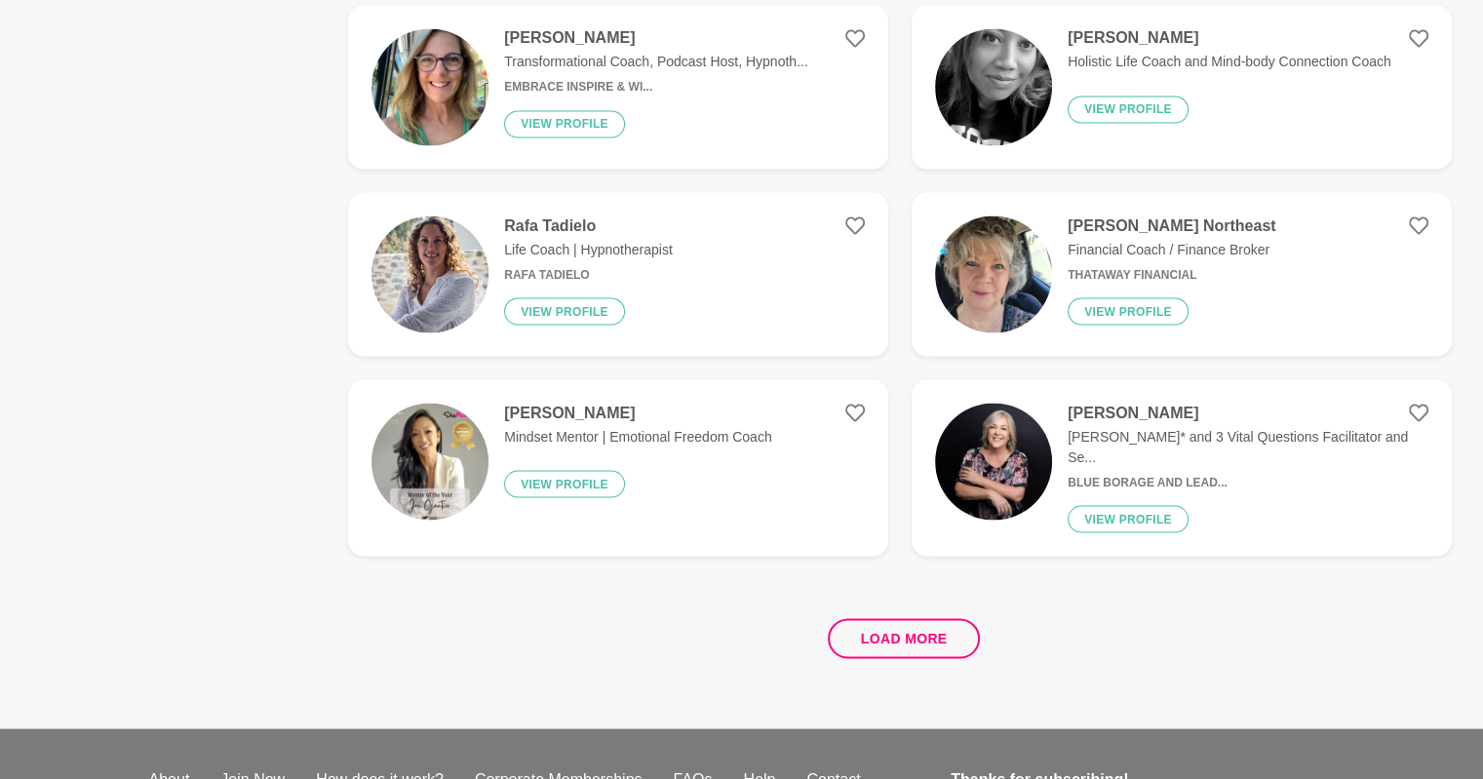
scroll to position [3665, 0]
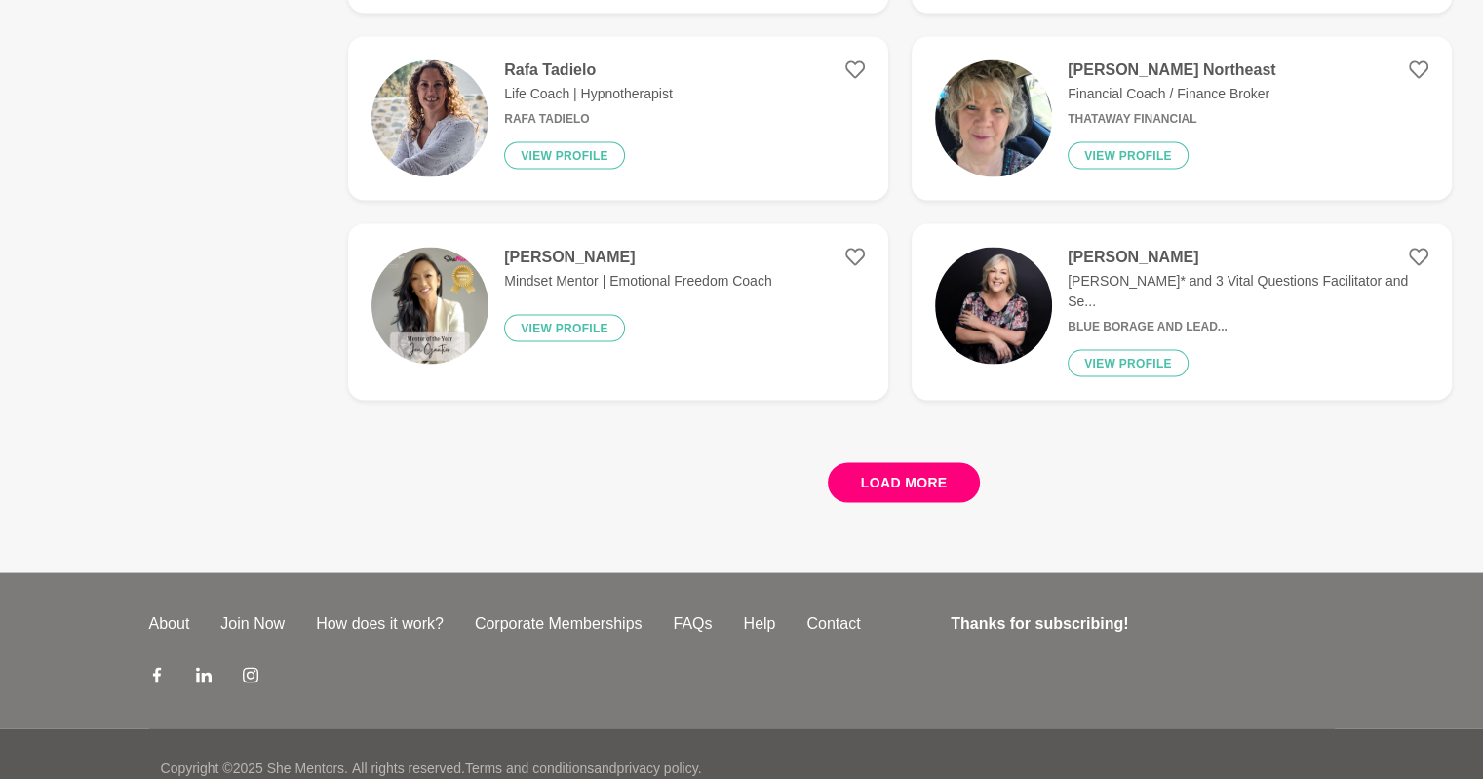
click at [905, 462] on button "Load more" at bounding box center [904, 482] width 153 height 40
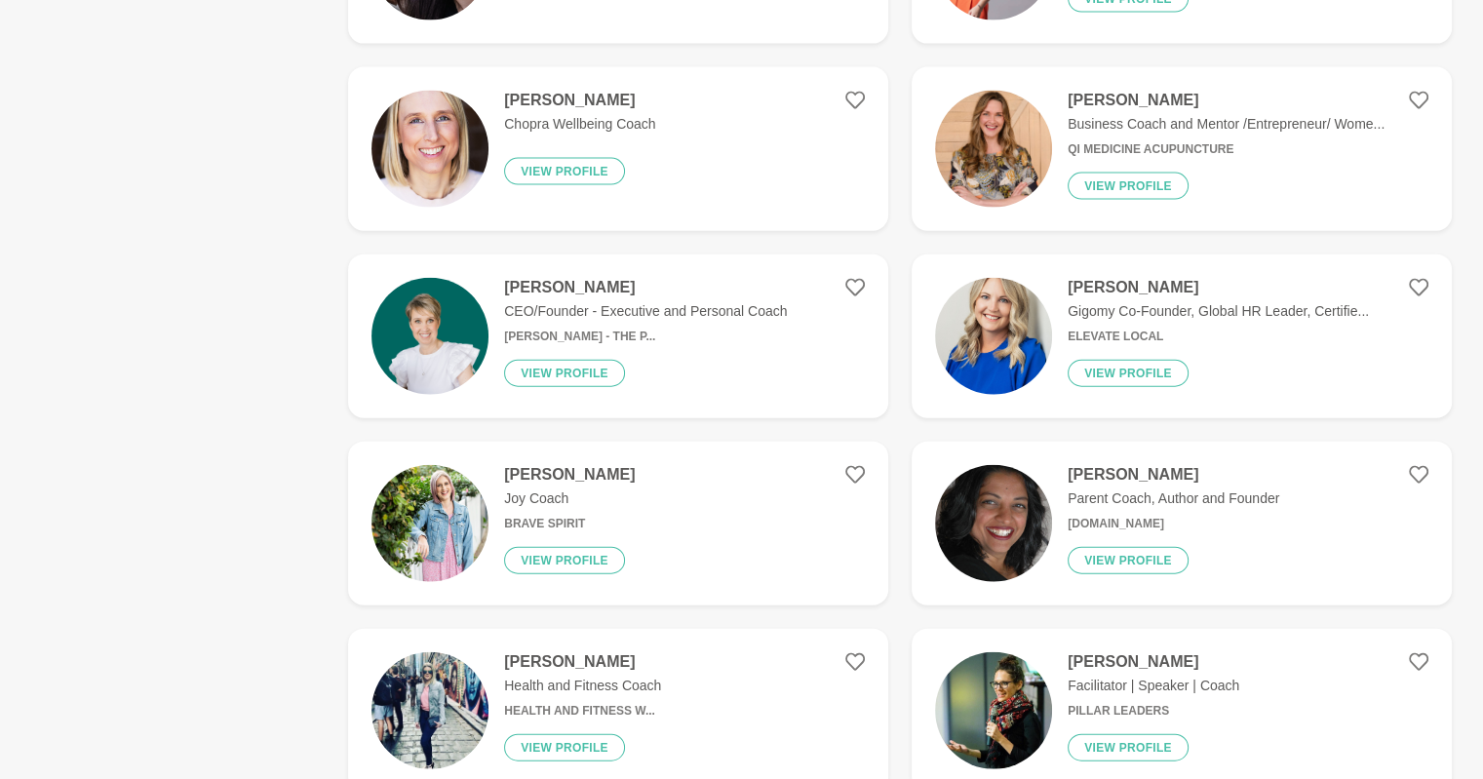
scroll to position [4410, 0]
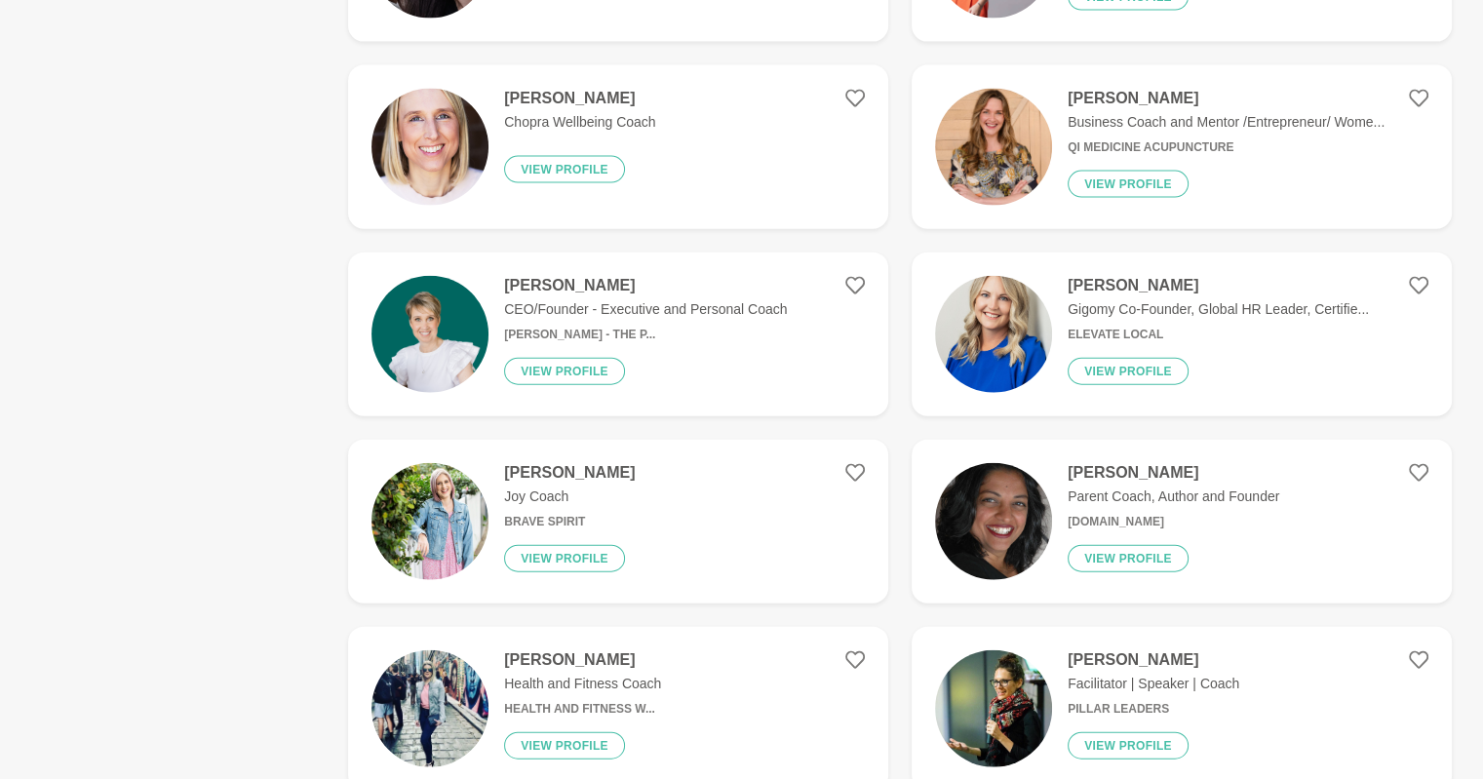
click at [586, 463] on h4 "[PERSON_NAME]" at bounding box center [569, 473] width 131 height 20
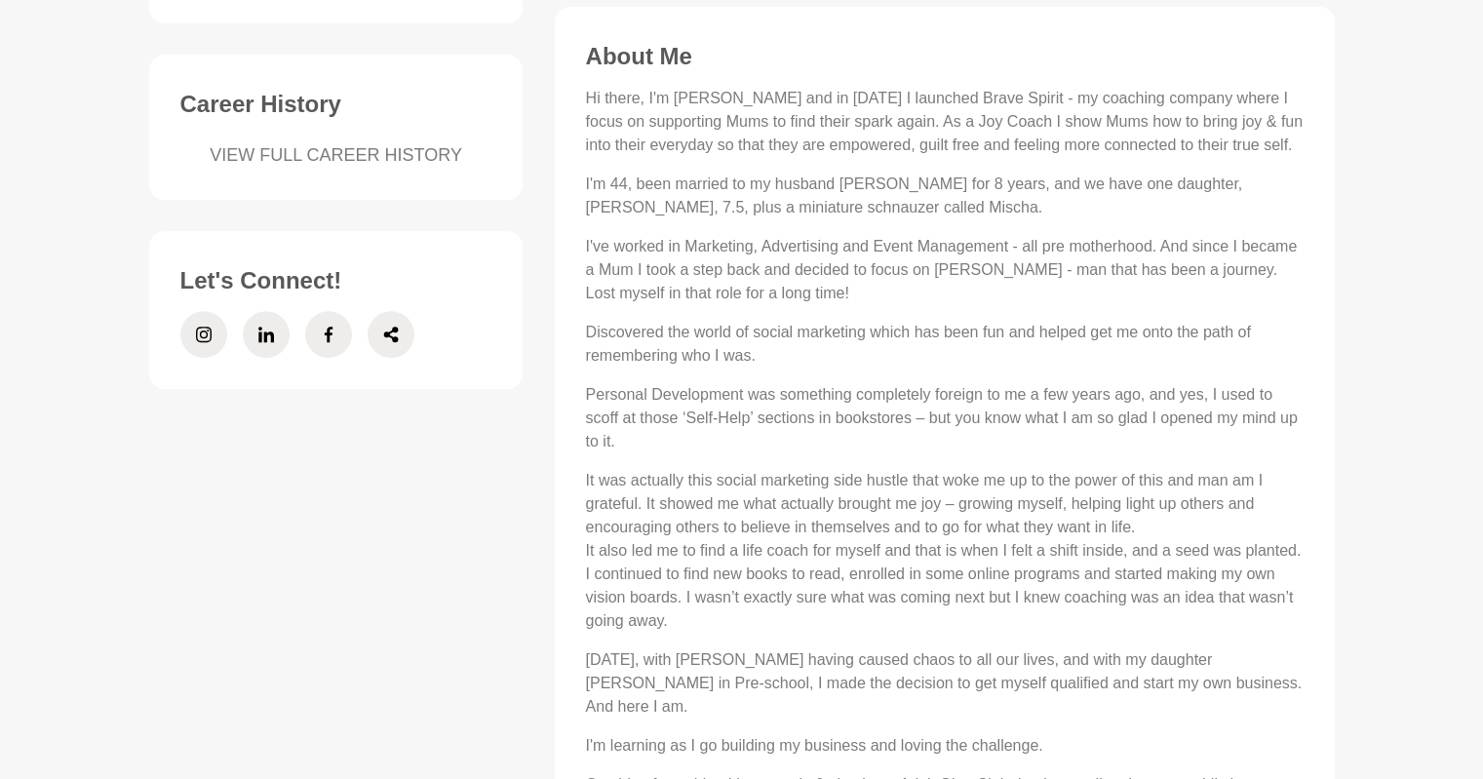
scroll to position [788, 0]
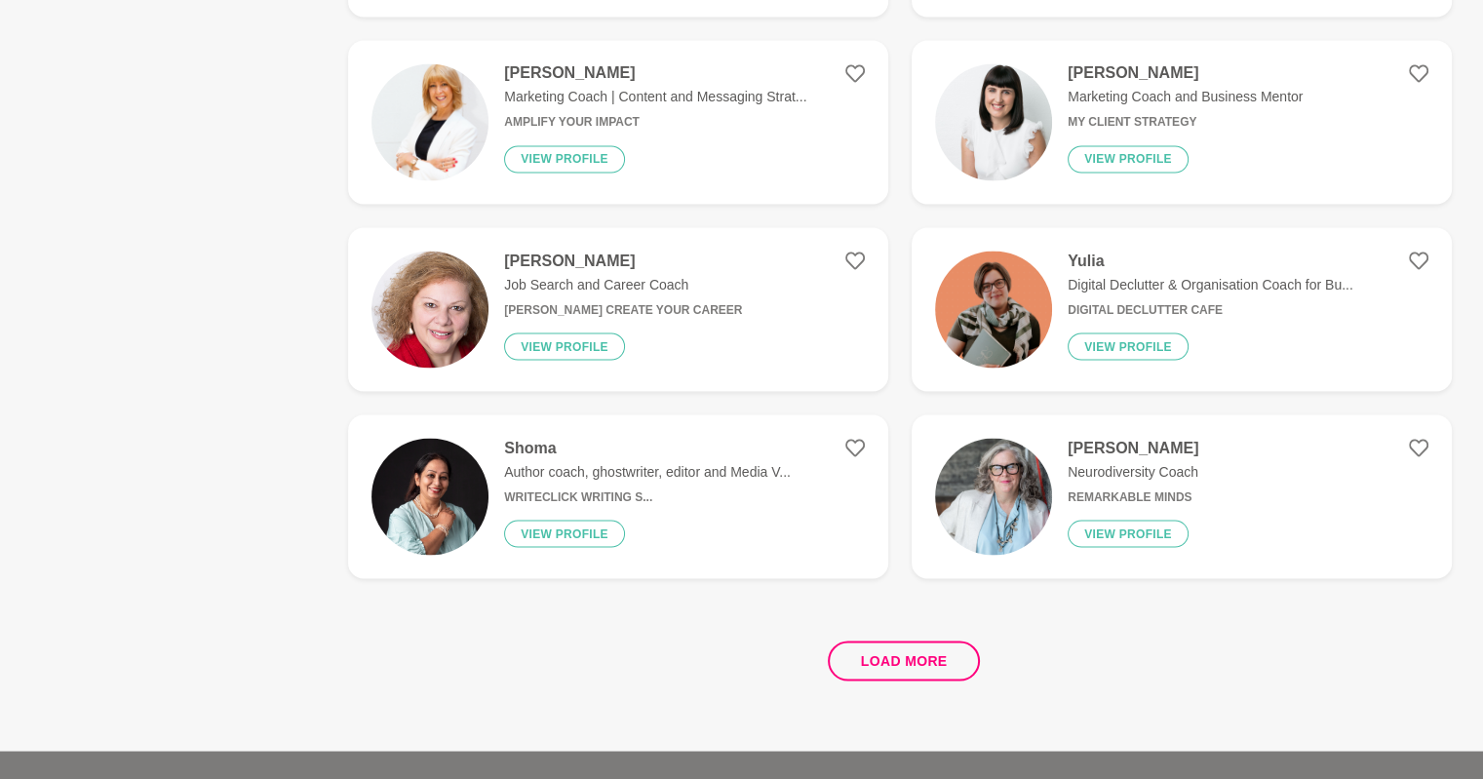
scroll to position [3505, 0]
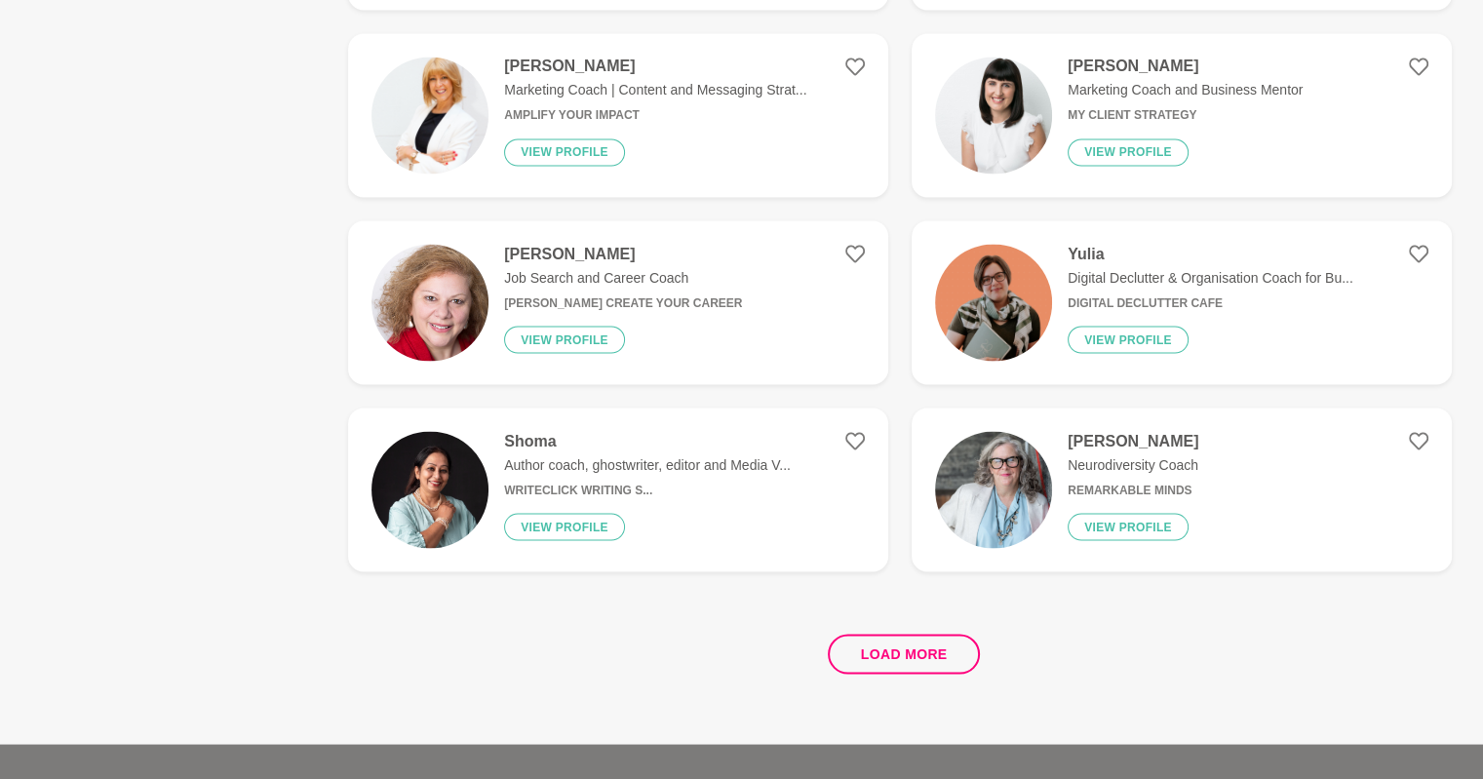
click at [1100, 431] on h4 "[PERSON_NAME]" at bounding box center [1133, 441] width 131 height 20
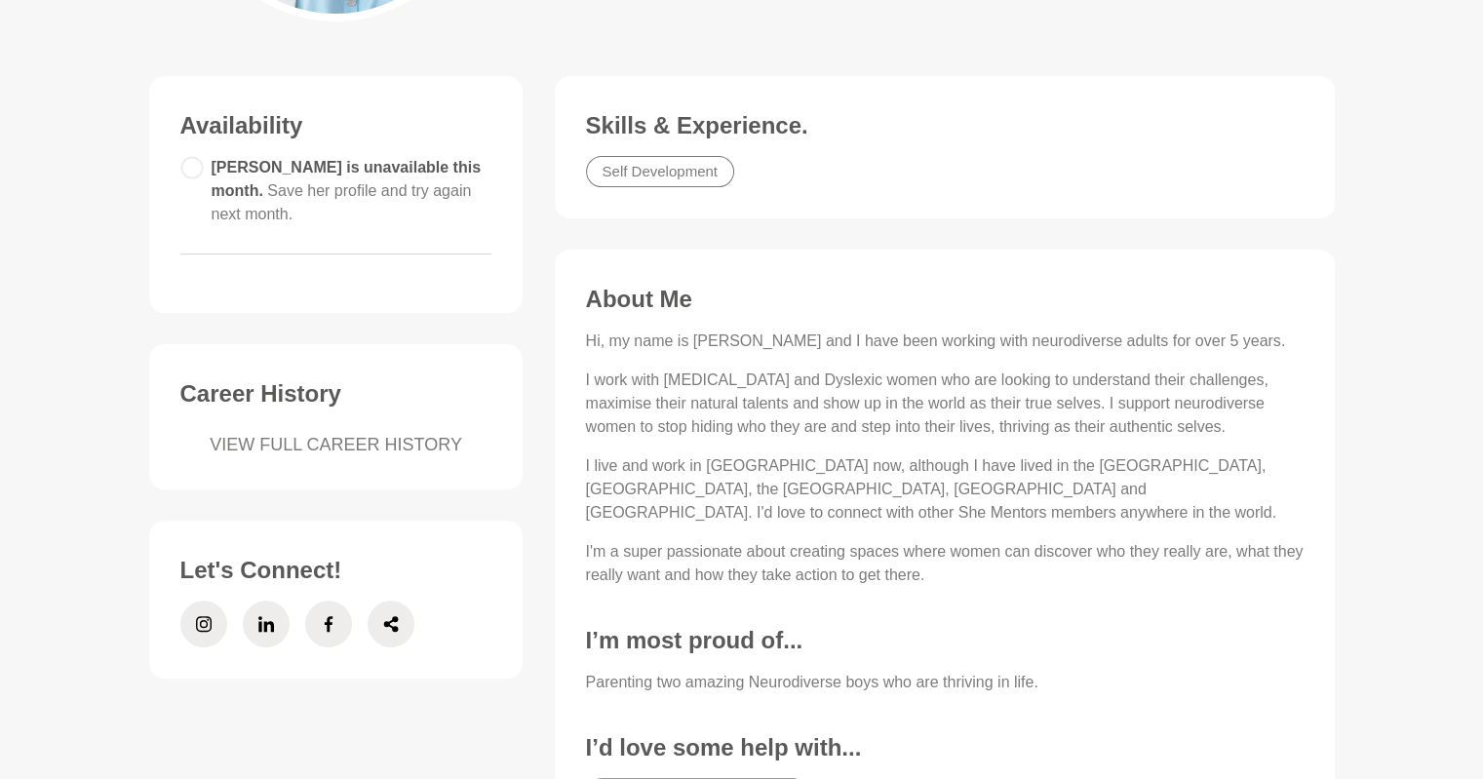
scroll to position [449, 0]
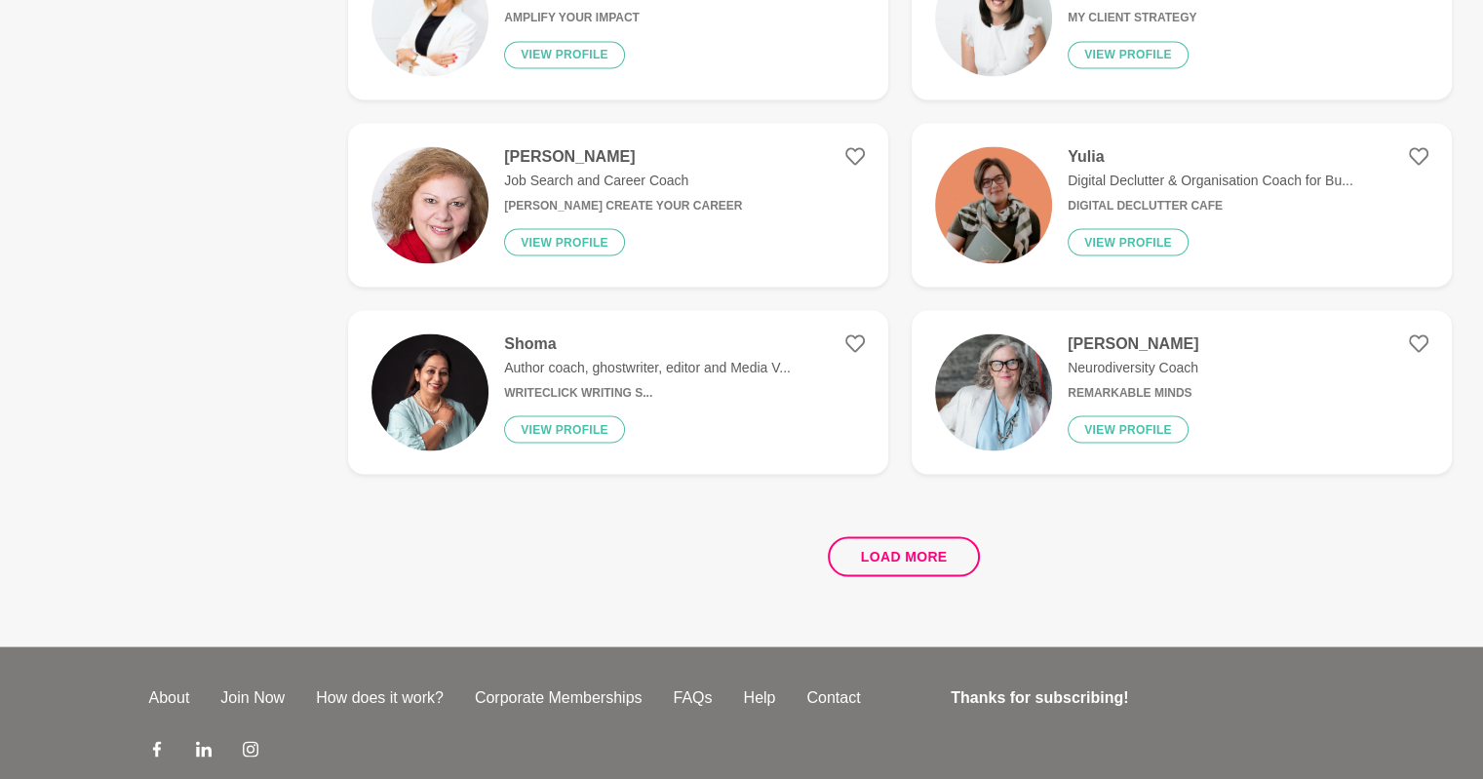
scroll to position [3665, 0]
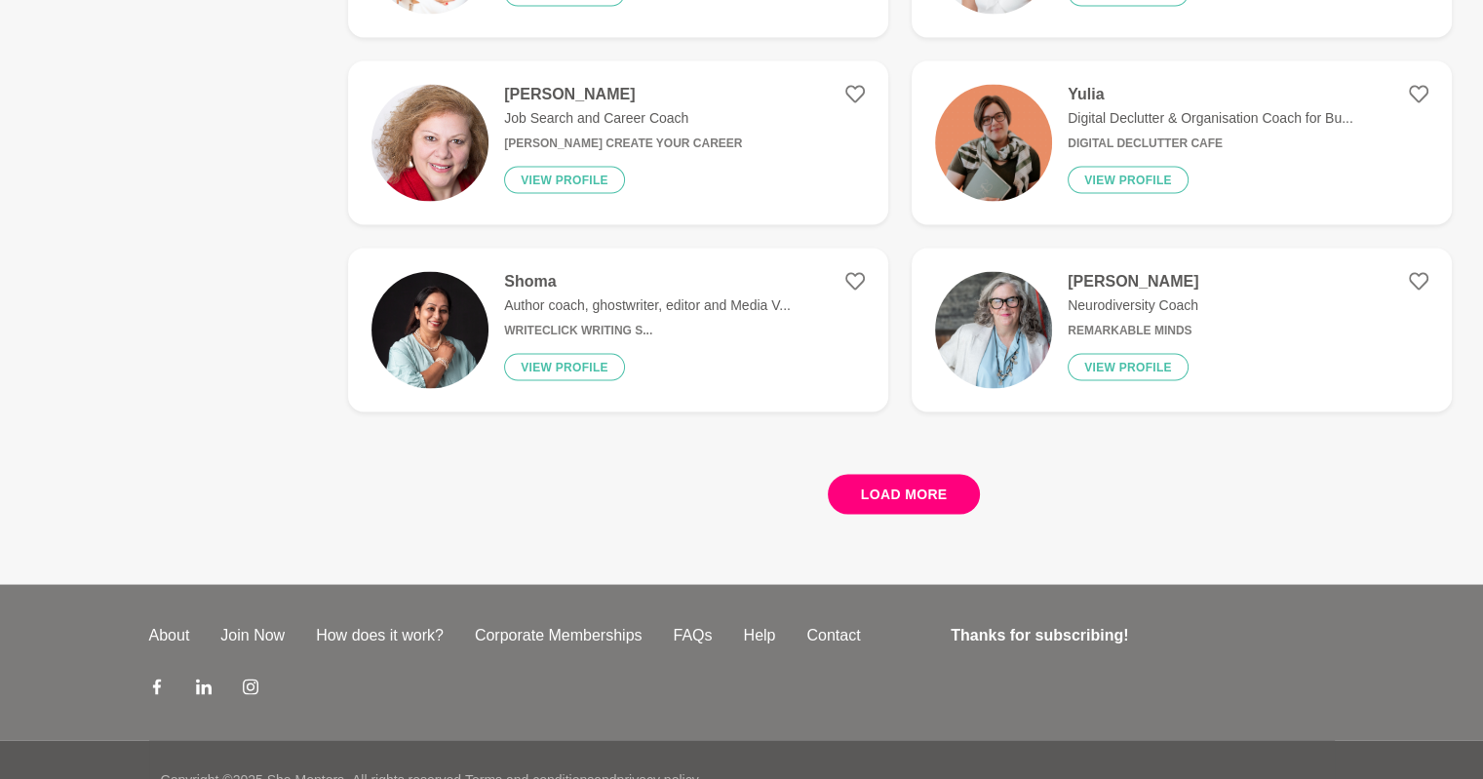
click at [874, 474] on button "Load more" at bounding box center [904, 494] width 153 height 40
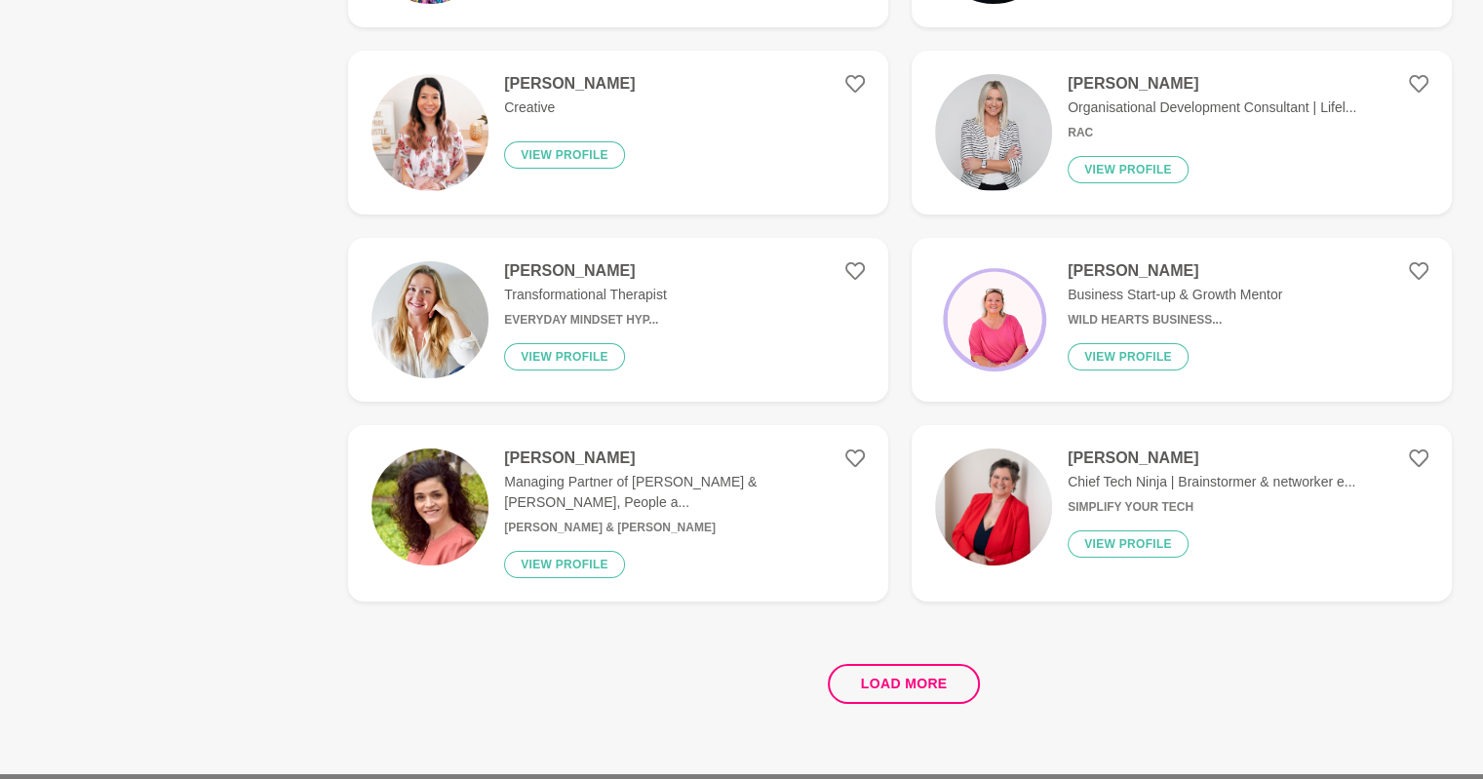
scroll to position [7236, 0]
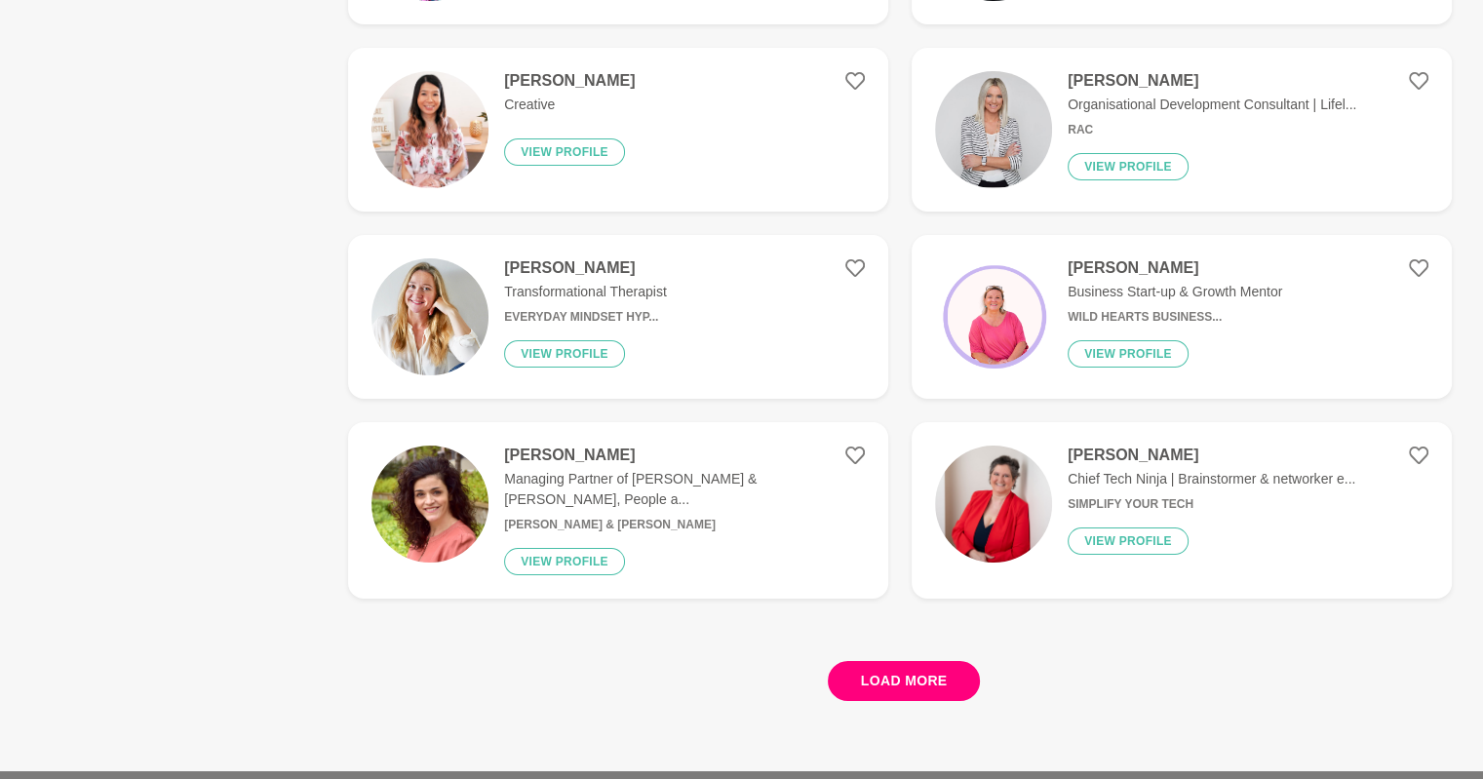
click at [880, 661] on button "Load more" at bounding box center [904, 681] width 153 height 40
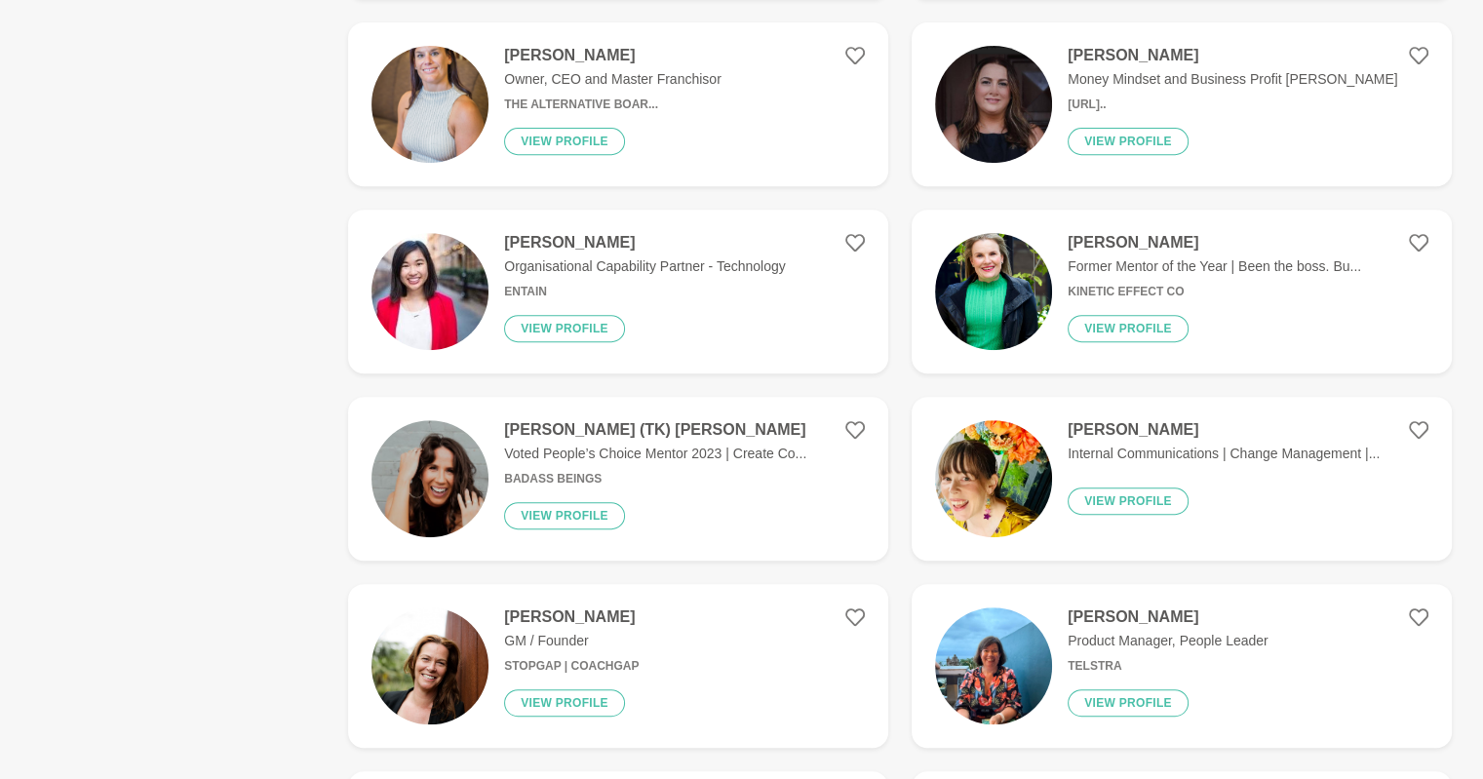
scroll to position [8211, 0]
click at [563, 501] on button "View profile" at bounding box center [564, 514] width 121 height 27
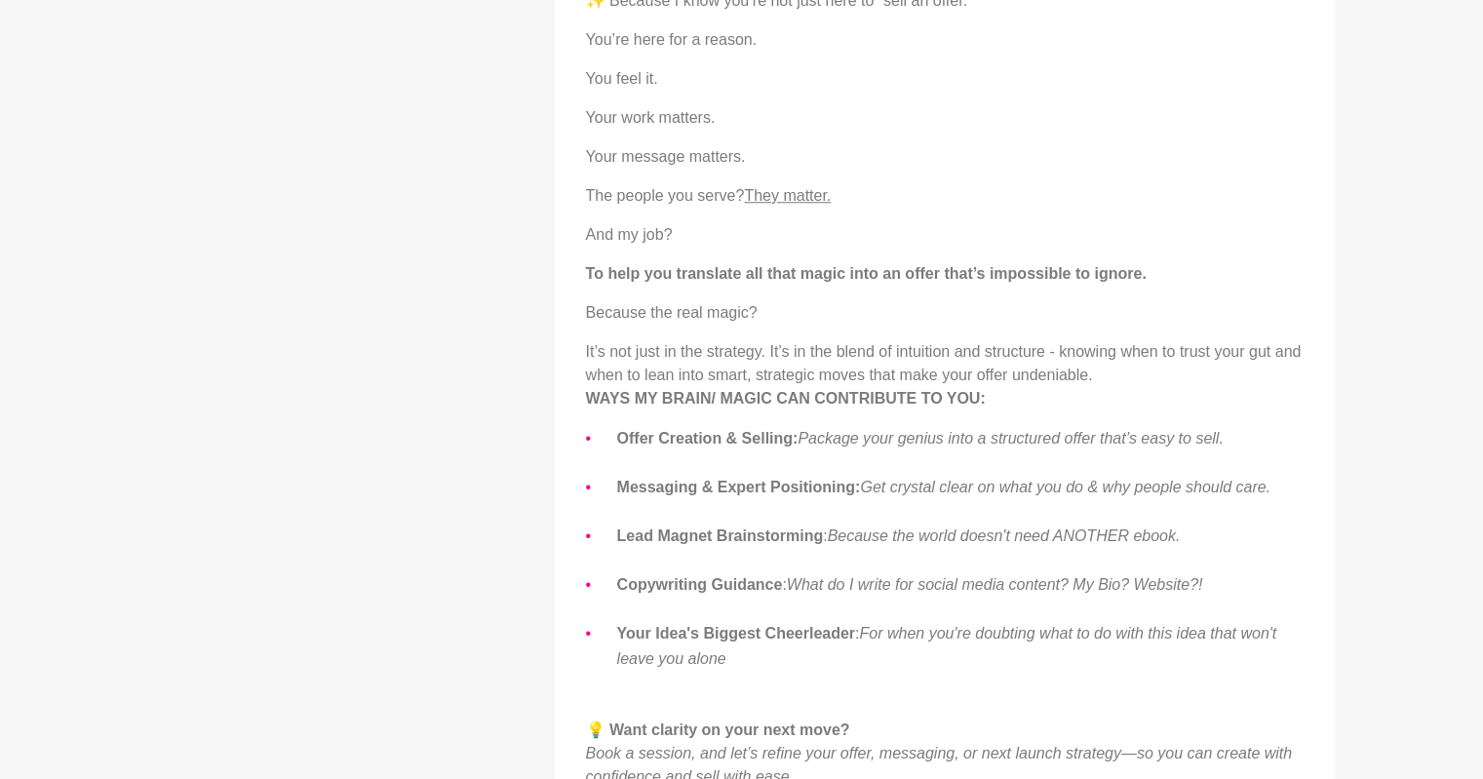
scroll to position [1481, 0]
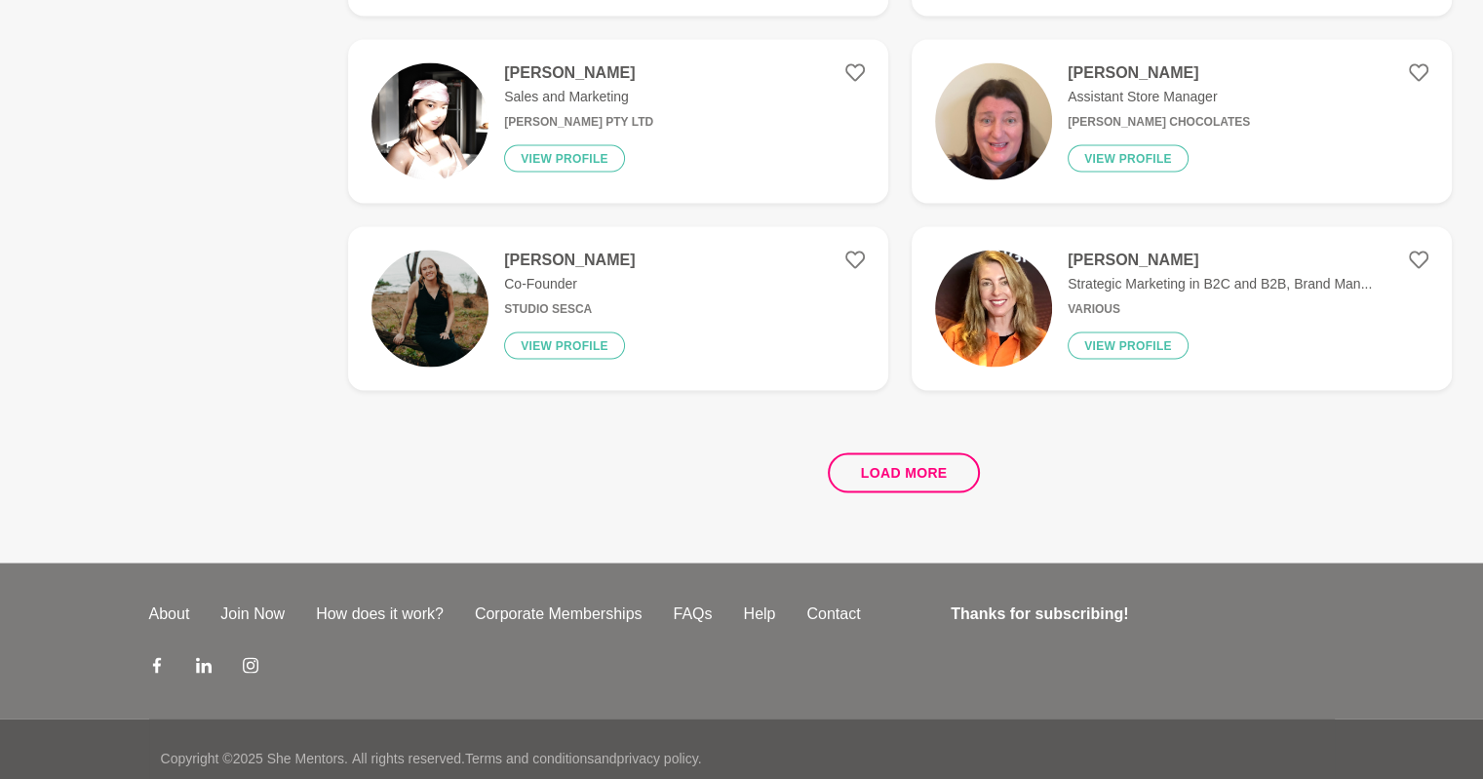
scroll to position [3665, 0]
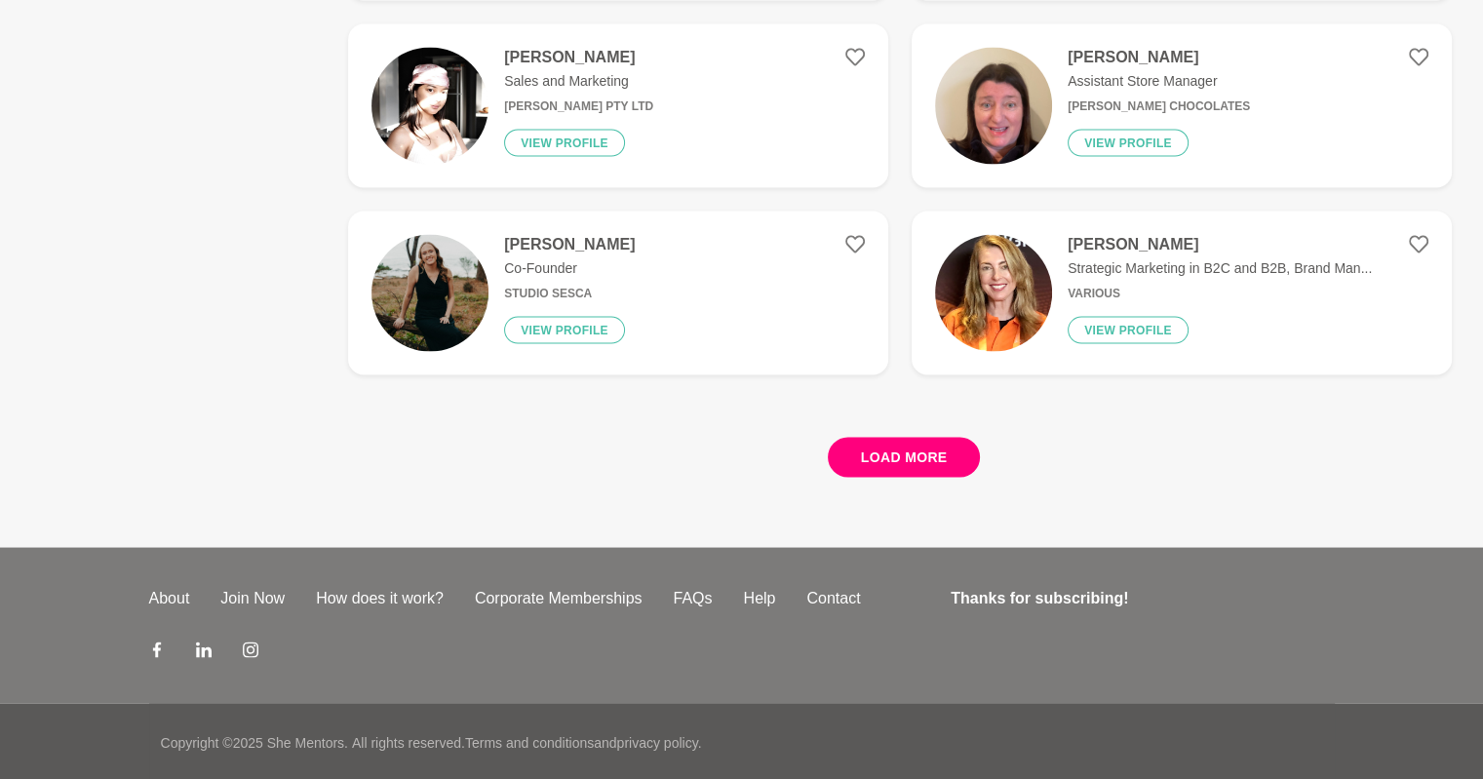
click at [914, 445] on button "Load more" at bounding box center [904, 457] width 153 height 40
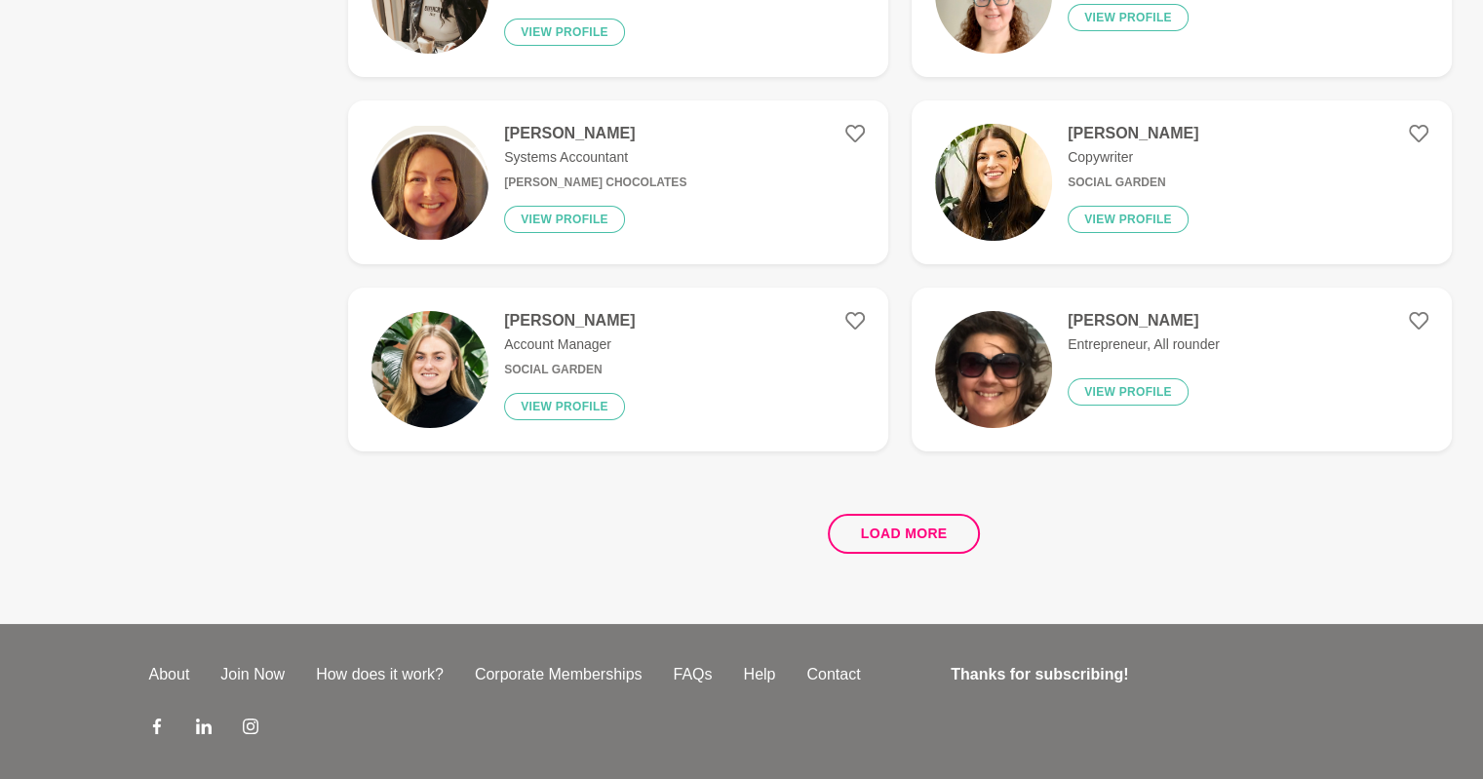
scroll to position [7335, 0]
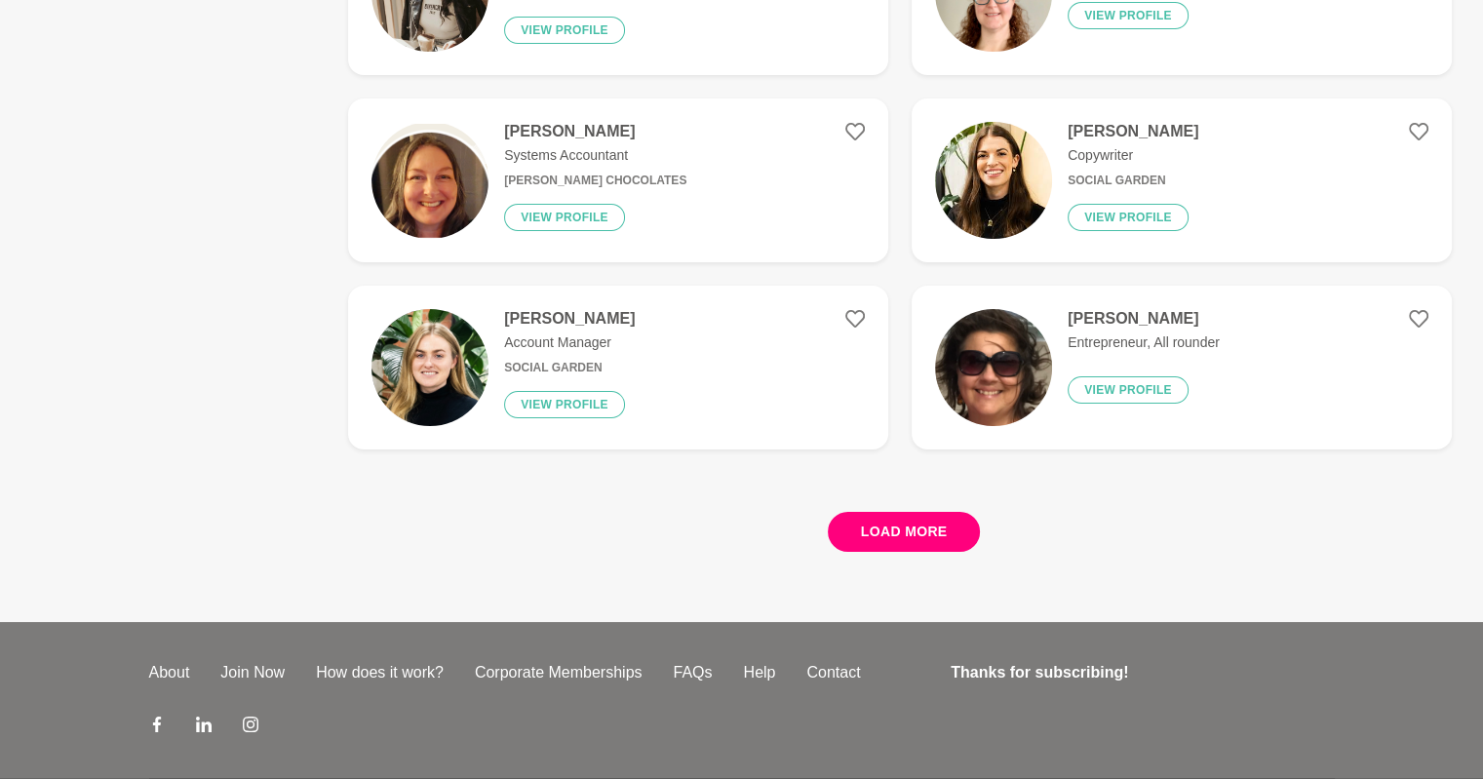
click at [900, 539] on button "Load more" at bounding box center [904, 532] width 153 height 40
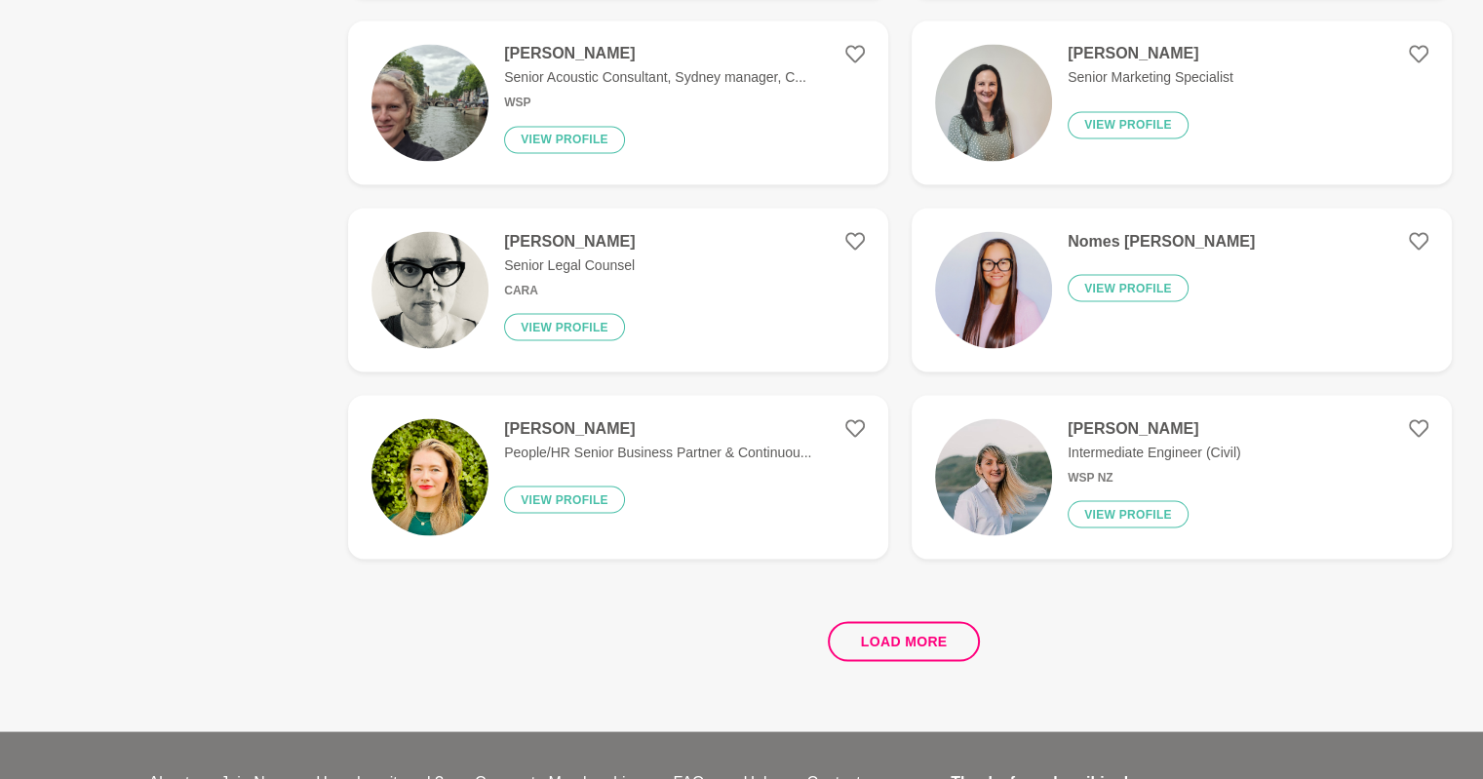
scroll to position [10971, 0]
click at [883, 649] on button "Load more" at bounding box center [904, 641] width 153 height 40
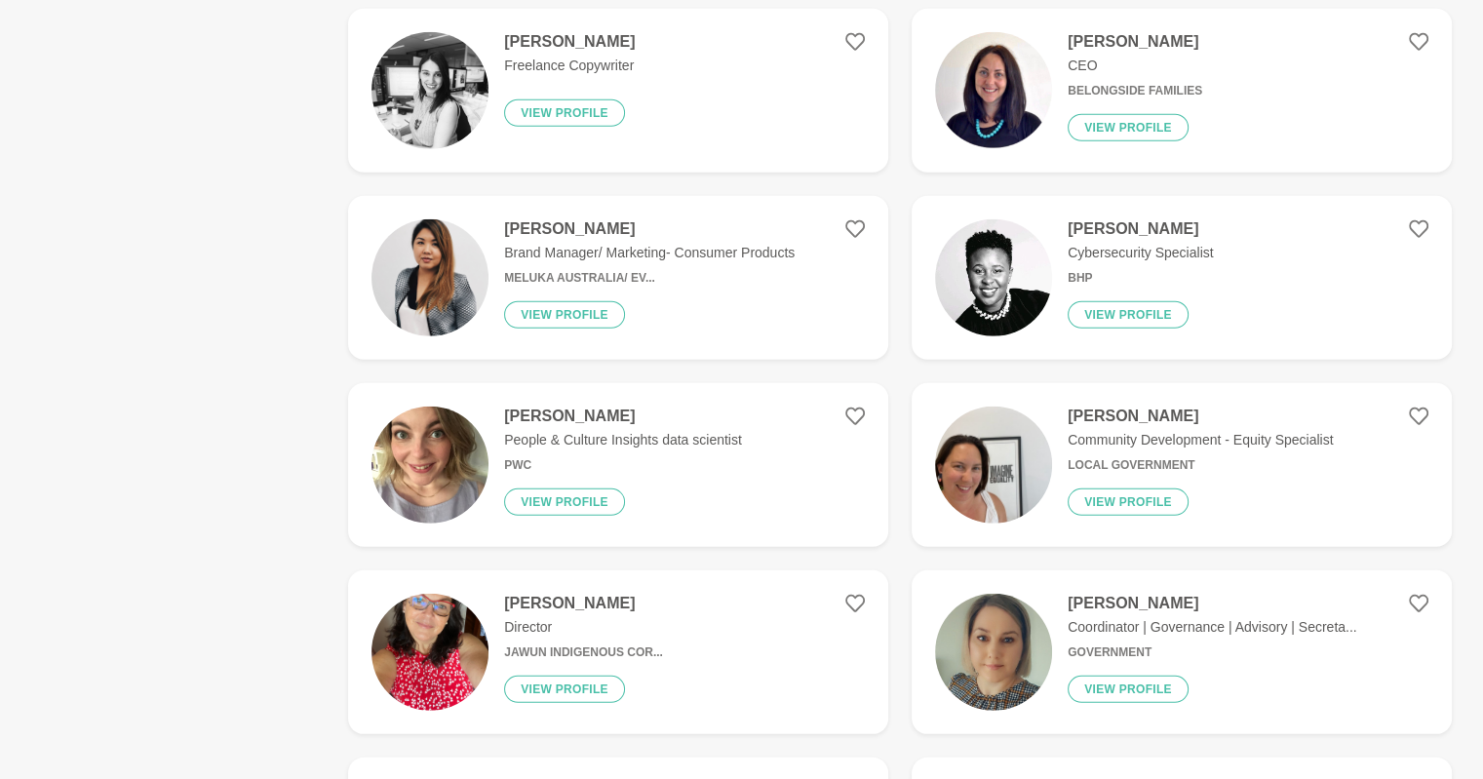
scroll to position [13163, 0]
